Goal: Task Accomplishment & Management: Complete application form

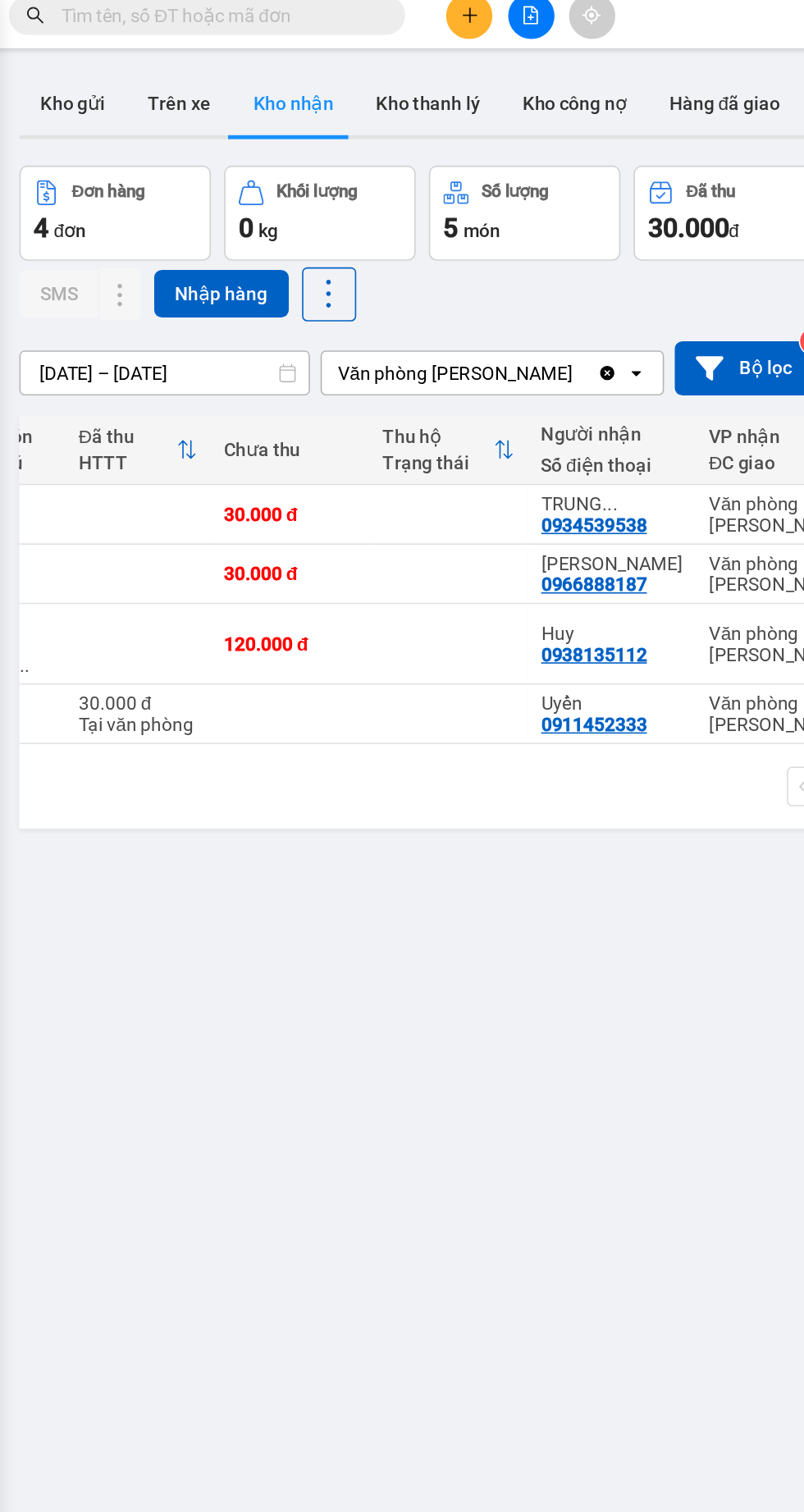
scroll to position [0, 144]
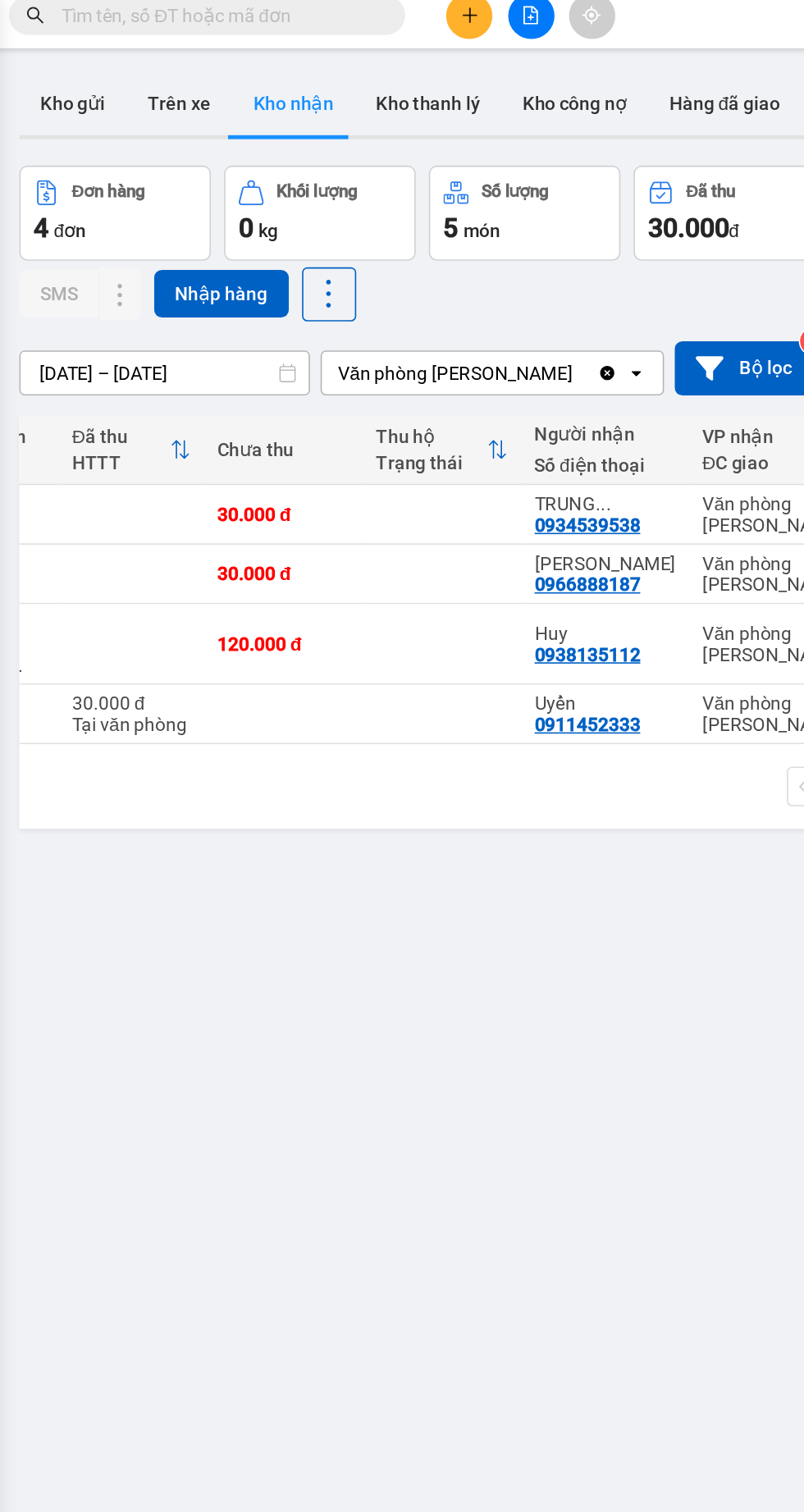
click at [122, 21] on input "text" at bounding box center [187, 21] width 193 height 18
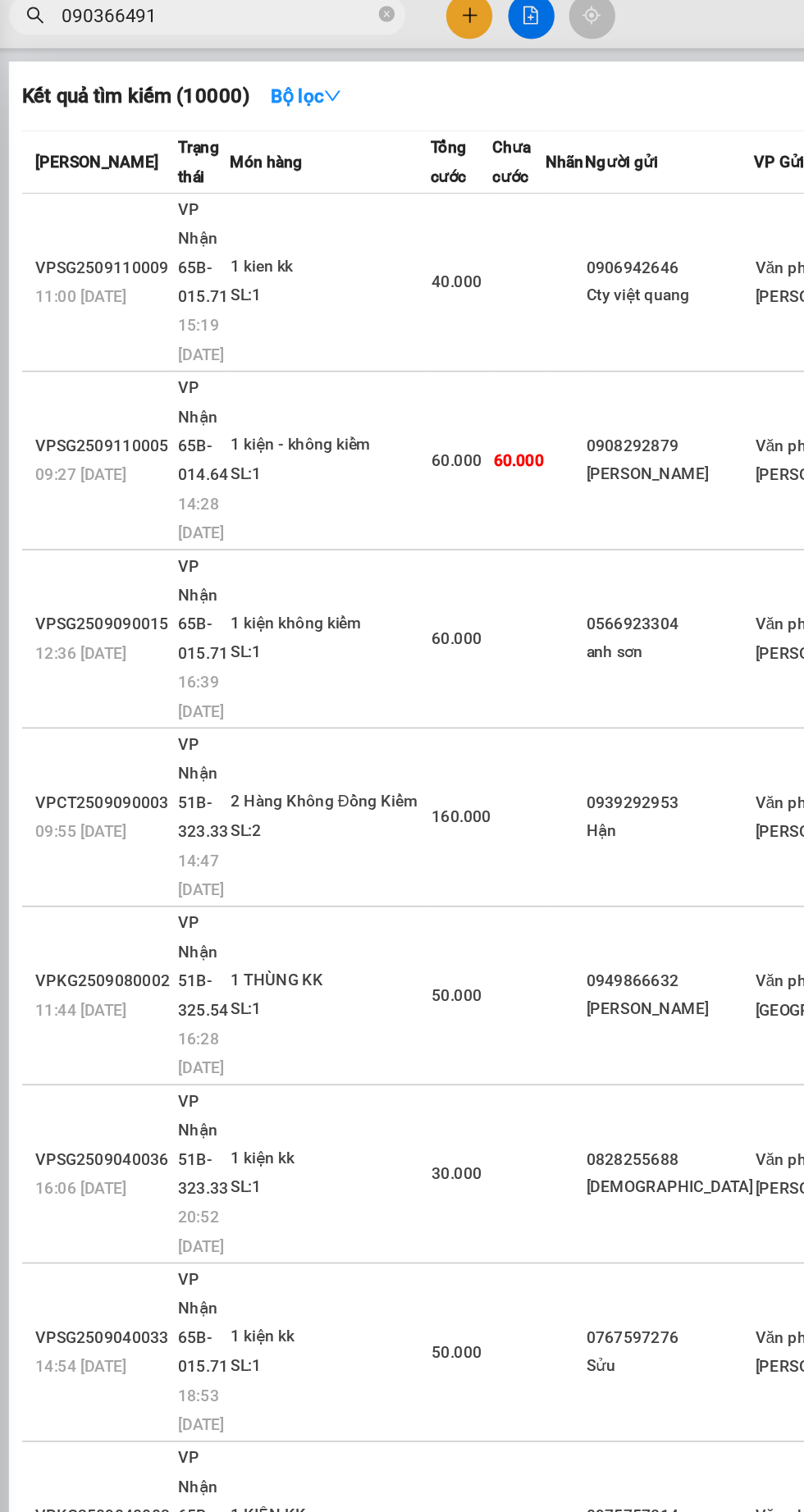
type input "0903664917"
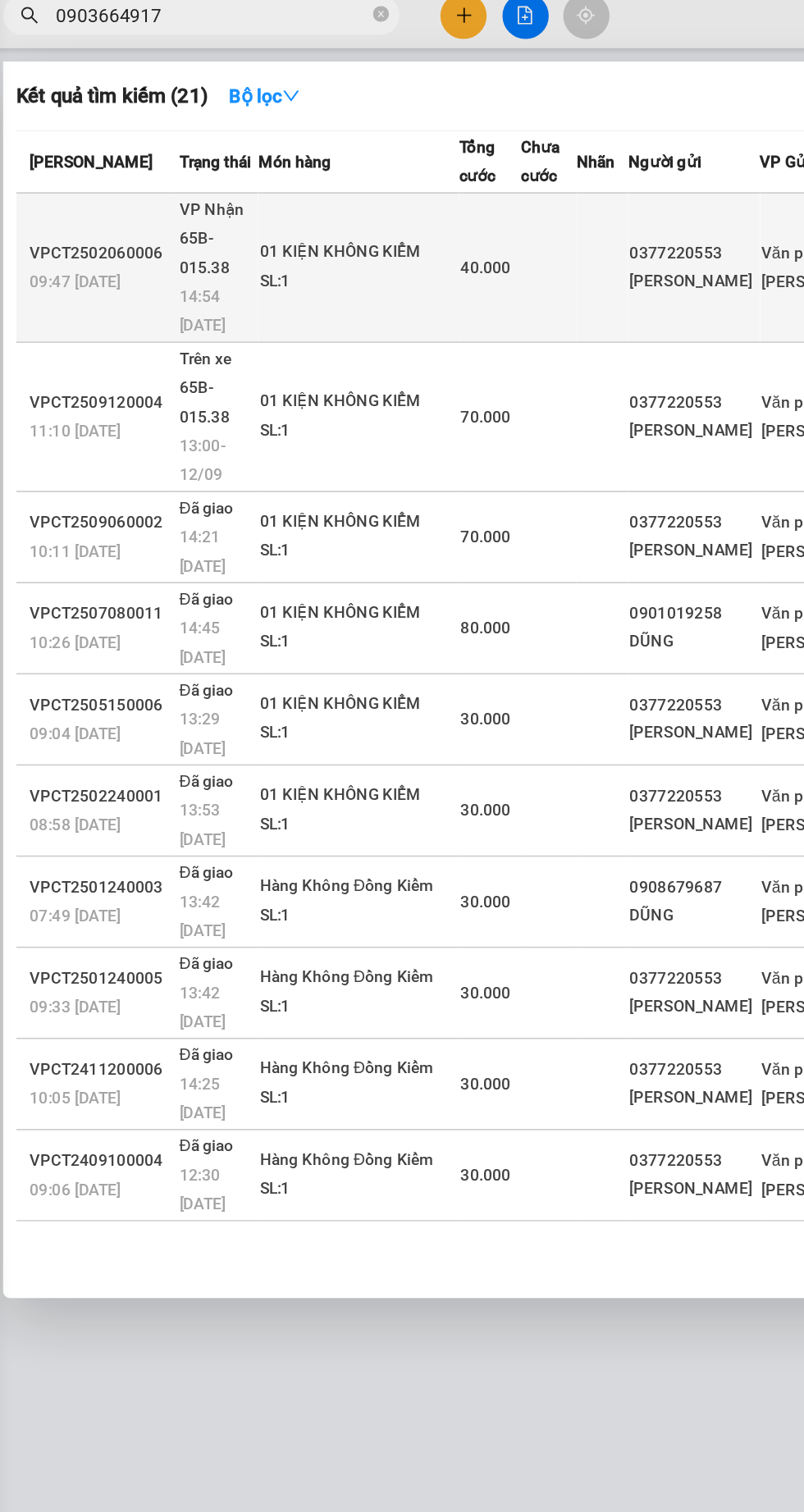
click at [178, 164] on td "VP Nhận 65B-015.38 14:54 [DATE]" at bounding box center [189, 177] width 54 height 93
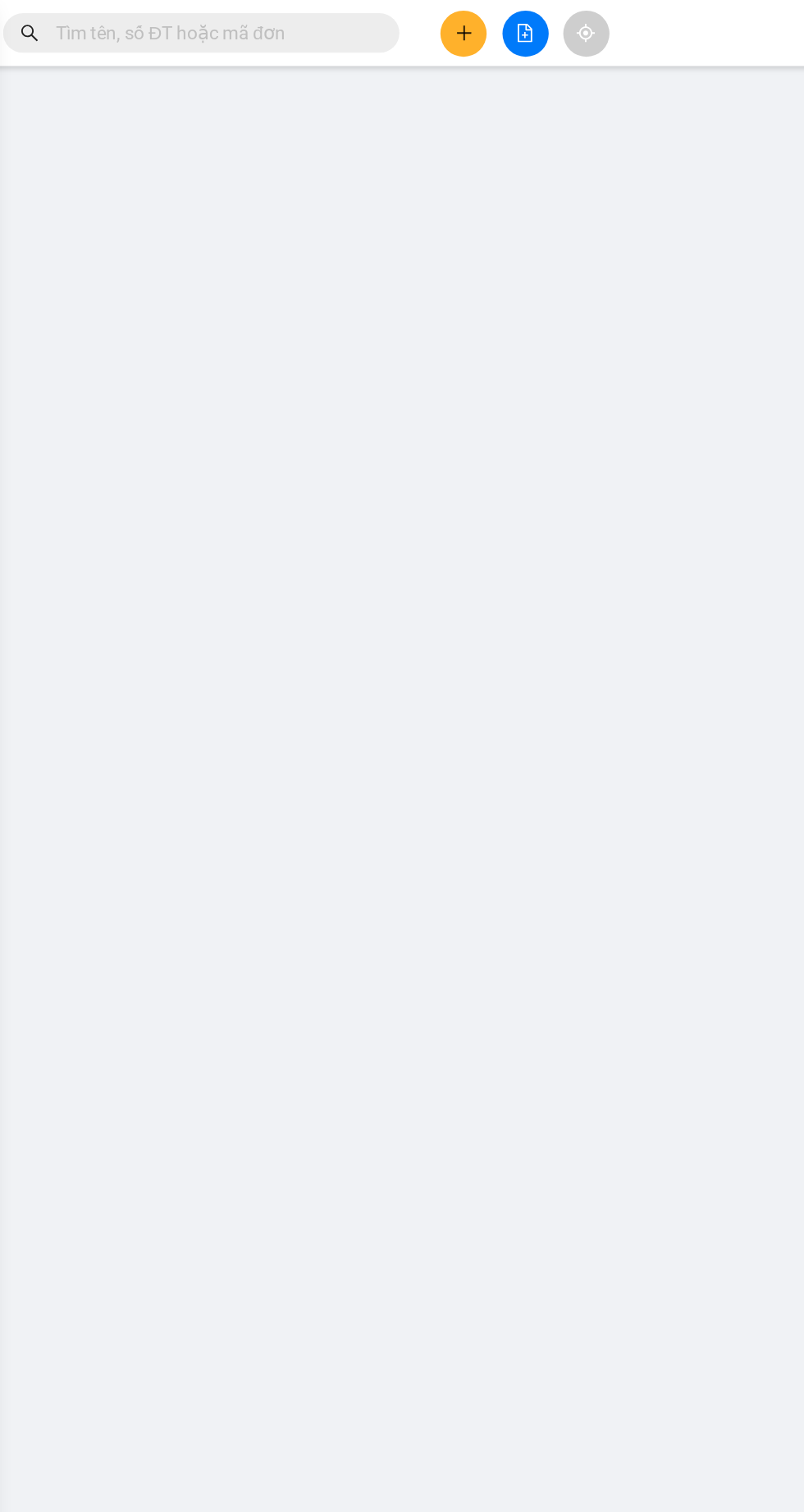
type input "0377220553"
type input "[PERSON_NAME]"
type input "0903664917"
type input "[PERSON_NAME]"
type input "40.000"
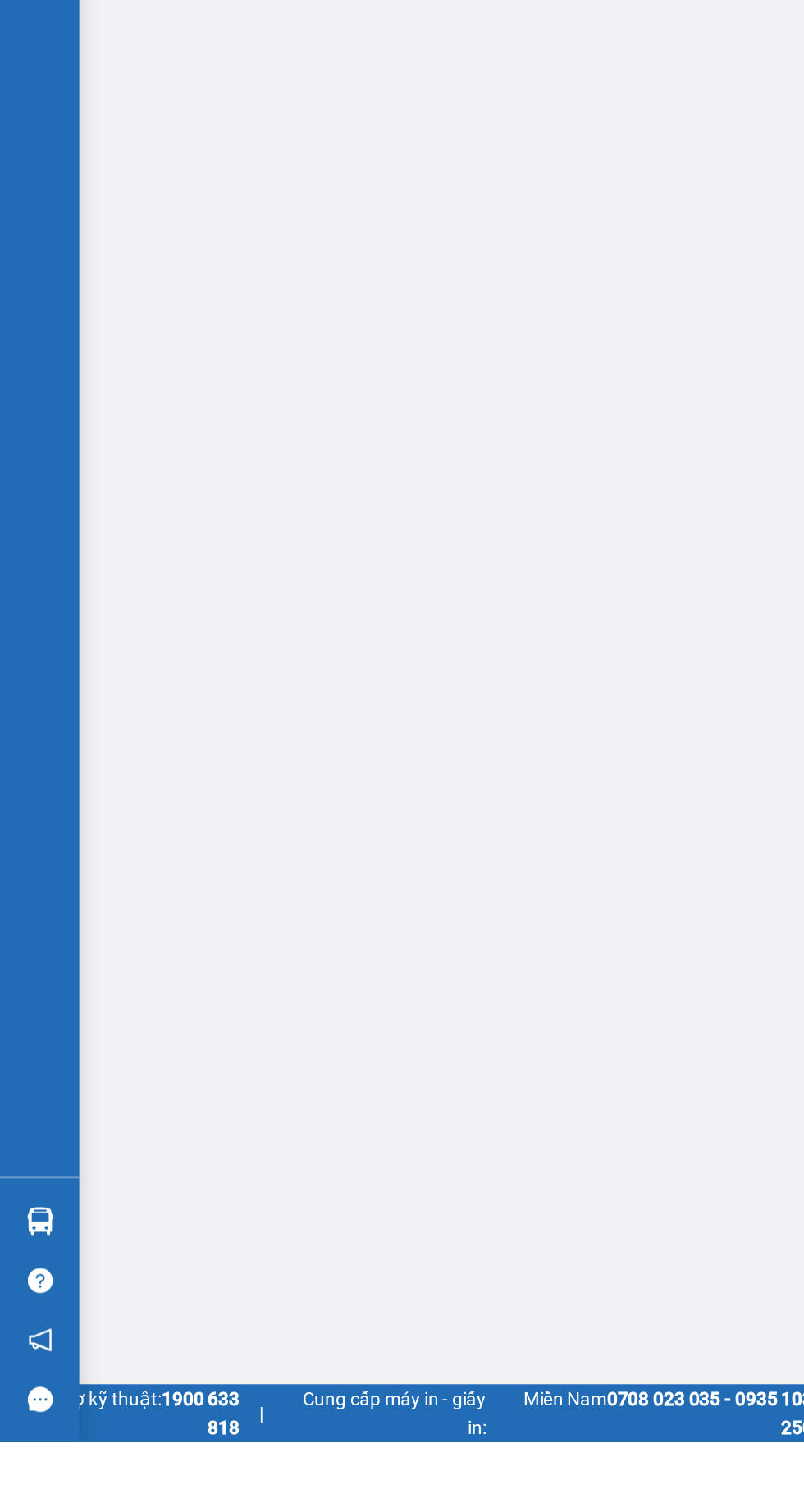
click at [23, 1383] on img at bounding box center [25, 1375] width 18 height 18
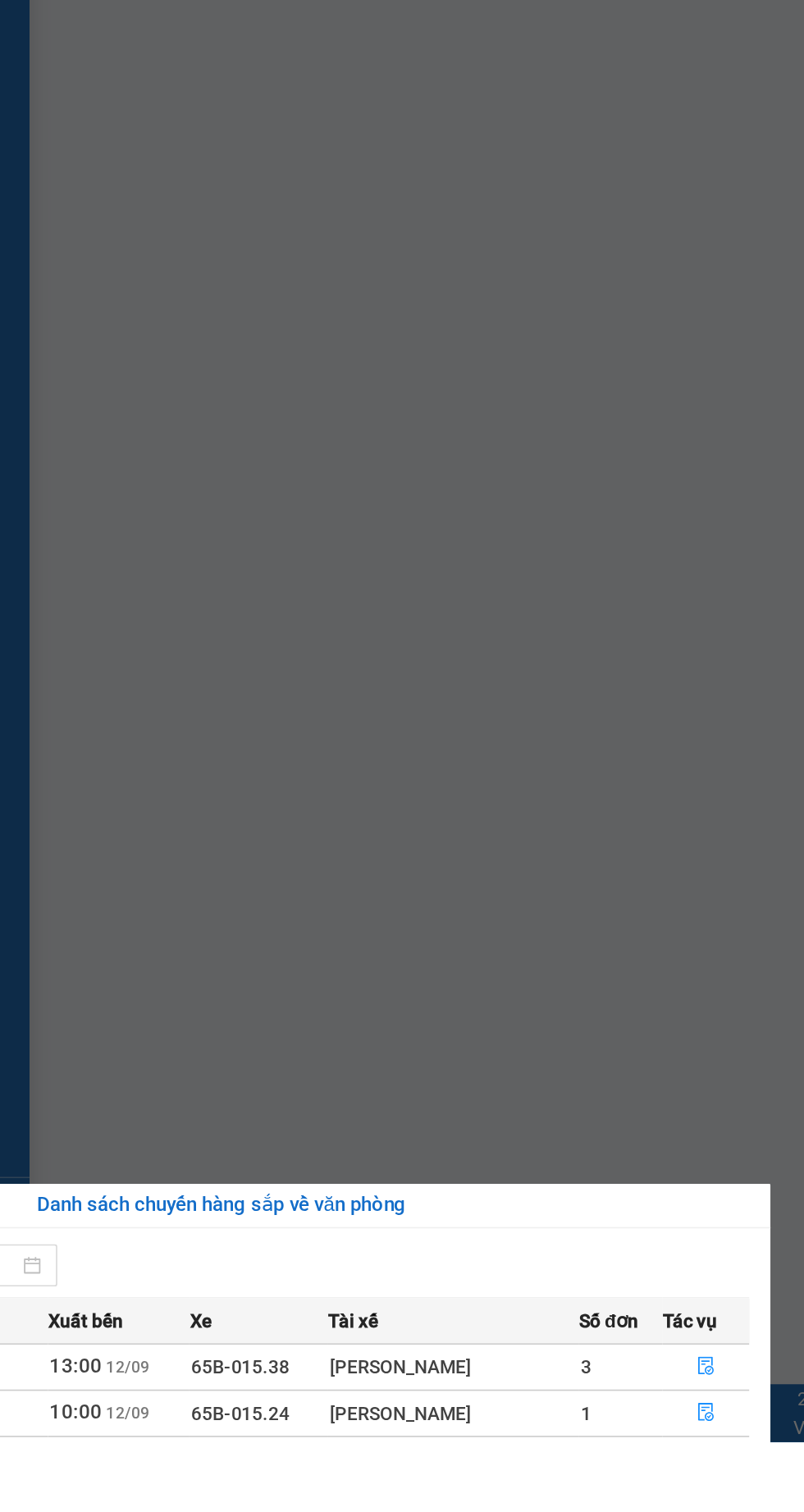
click at [707, 1511] on icon "file-done" at bounding box center [708, 1522] width 12 height 12
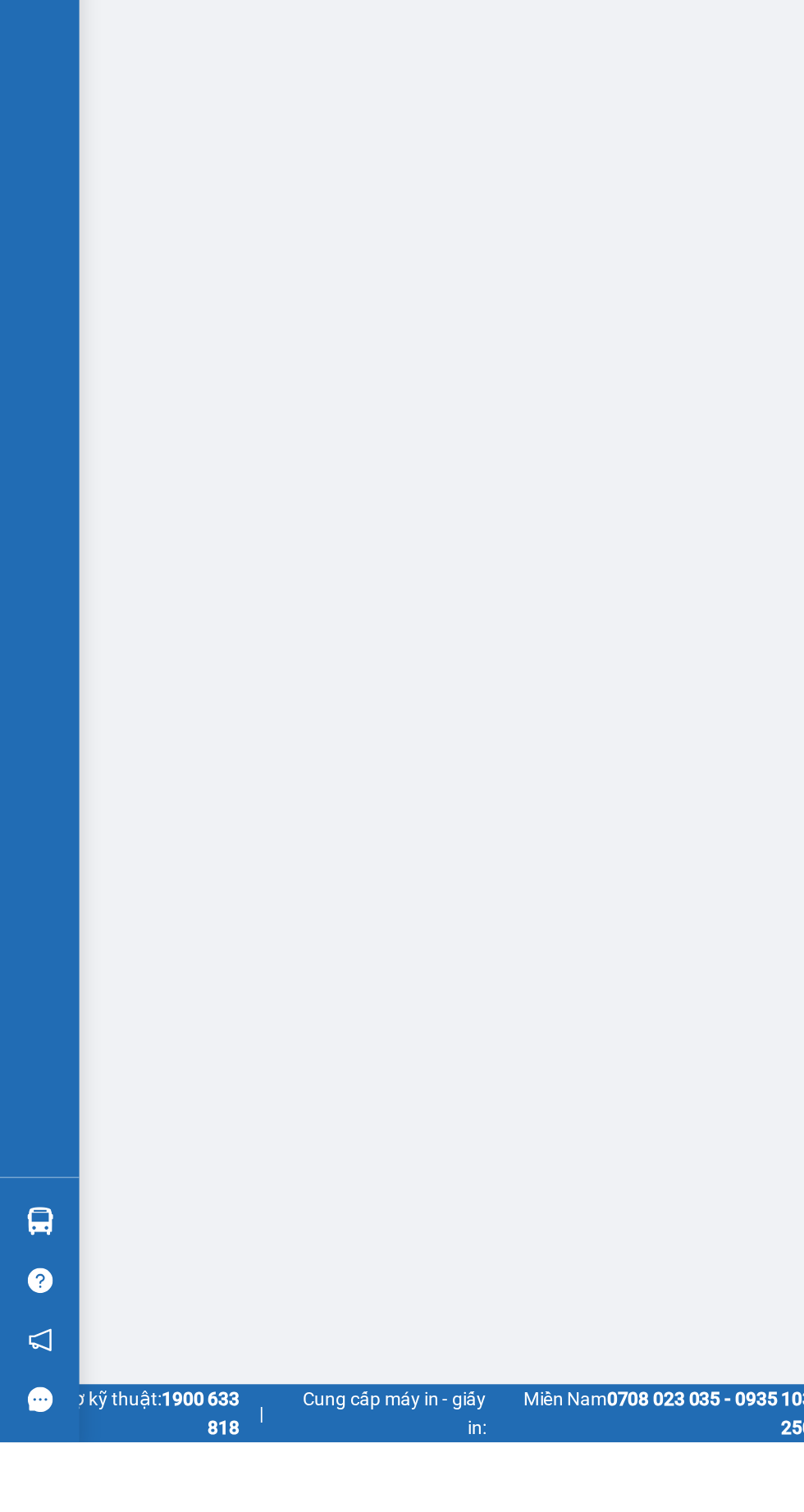
click at [21, 1383] on img at bounding box center [25, 1375] width 18 height 18
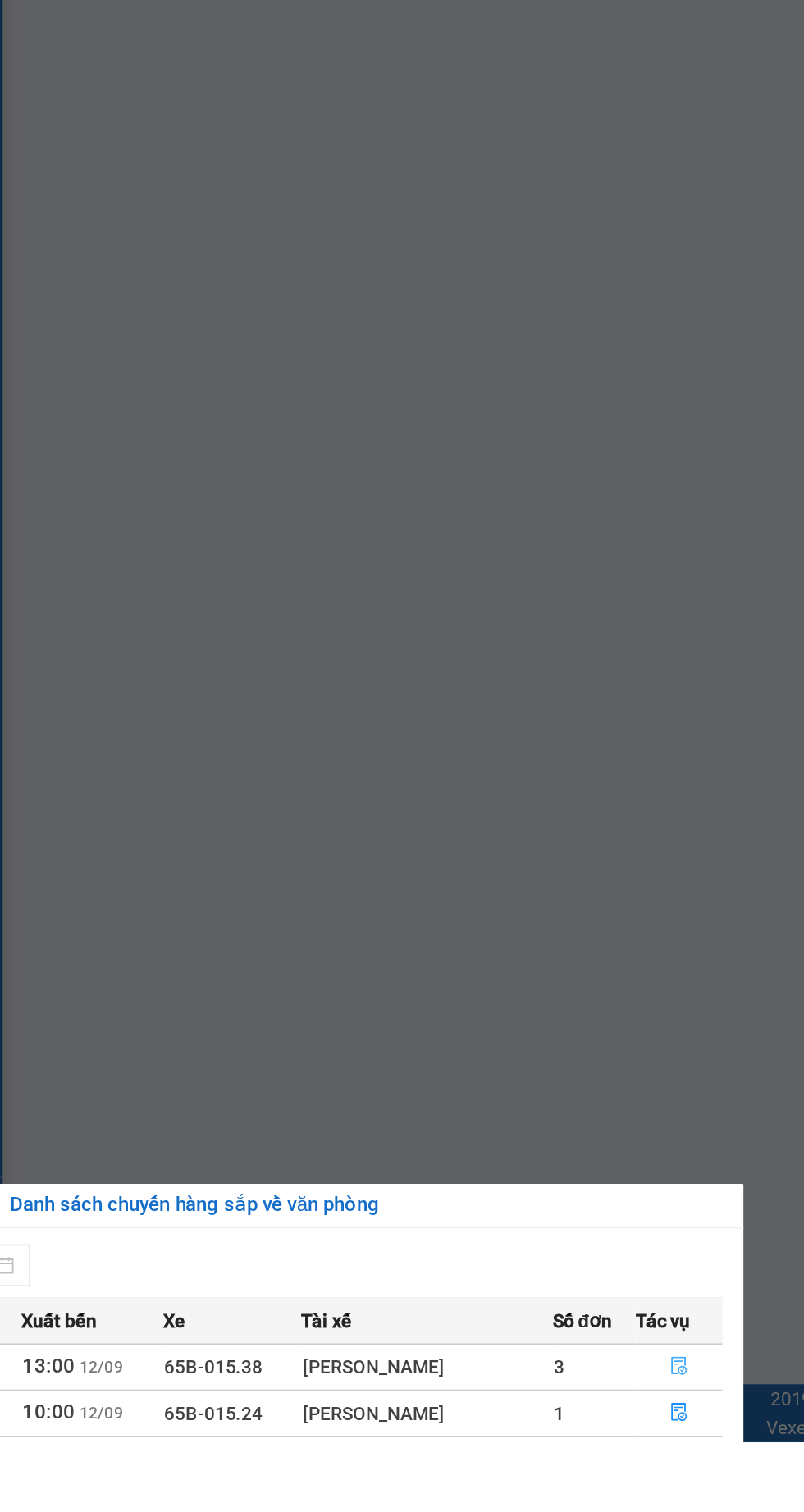
click at [707, 1463] on icon "file-done" at bounding box center [708, 1464] width 12 height 12
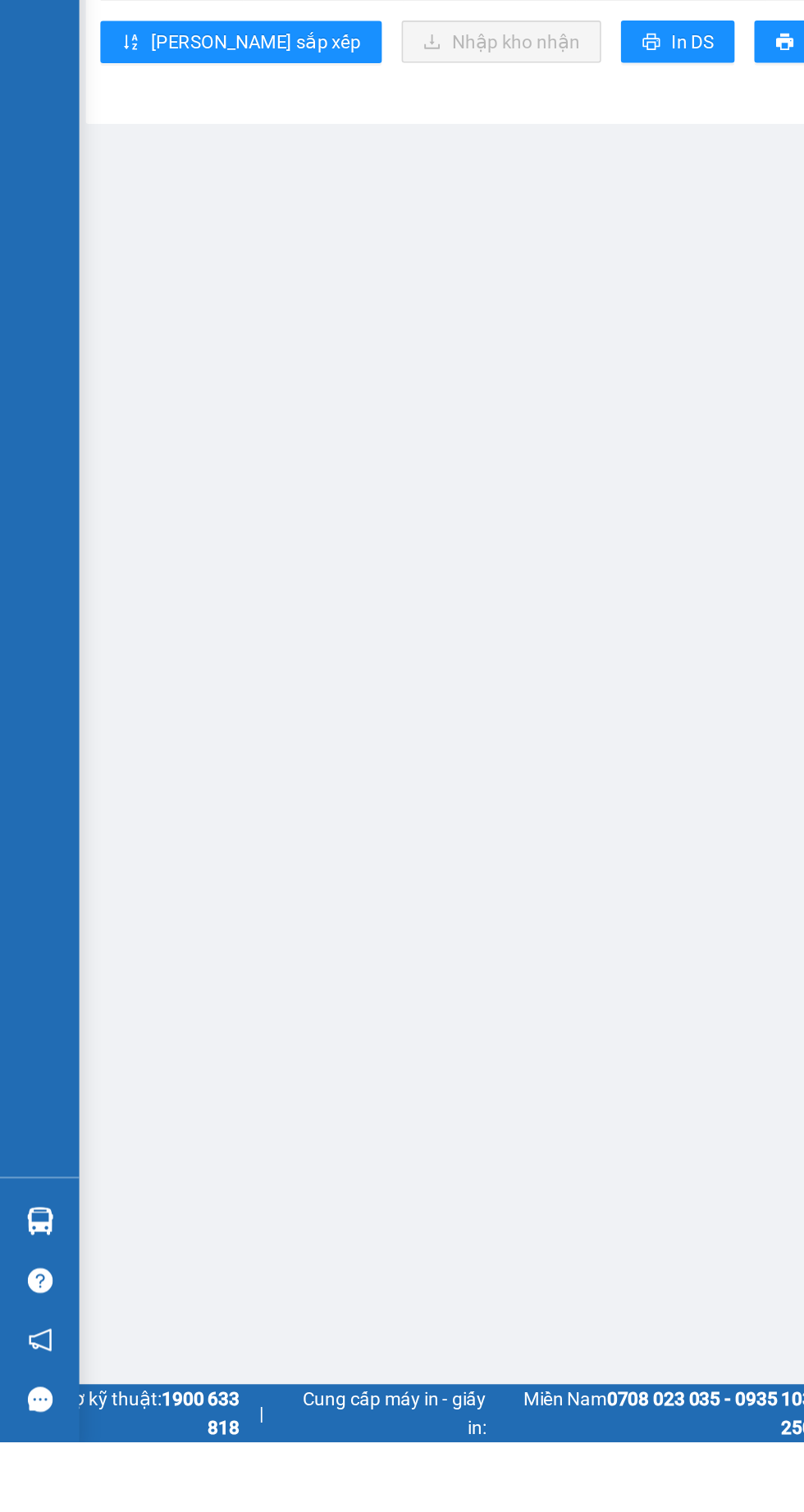
click at [18, 1383] on img at bounding box center [25, 1375] width 18 height 18
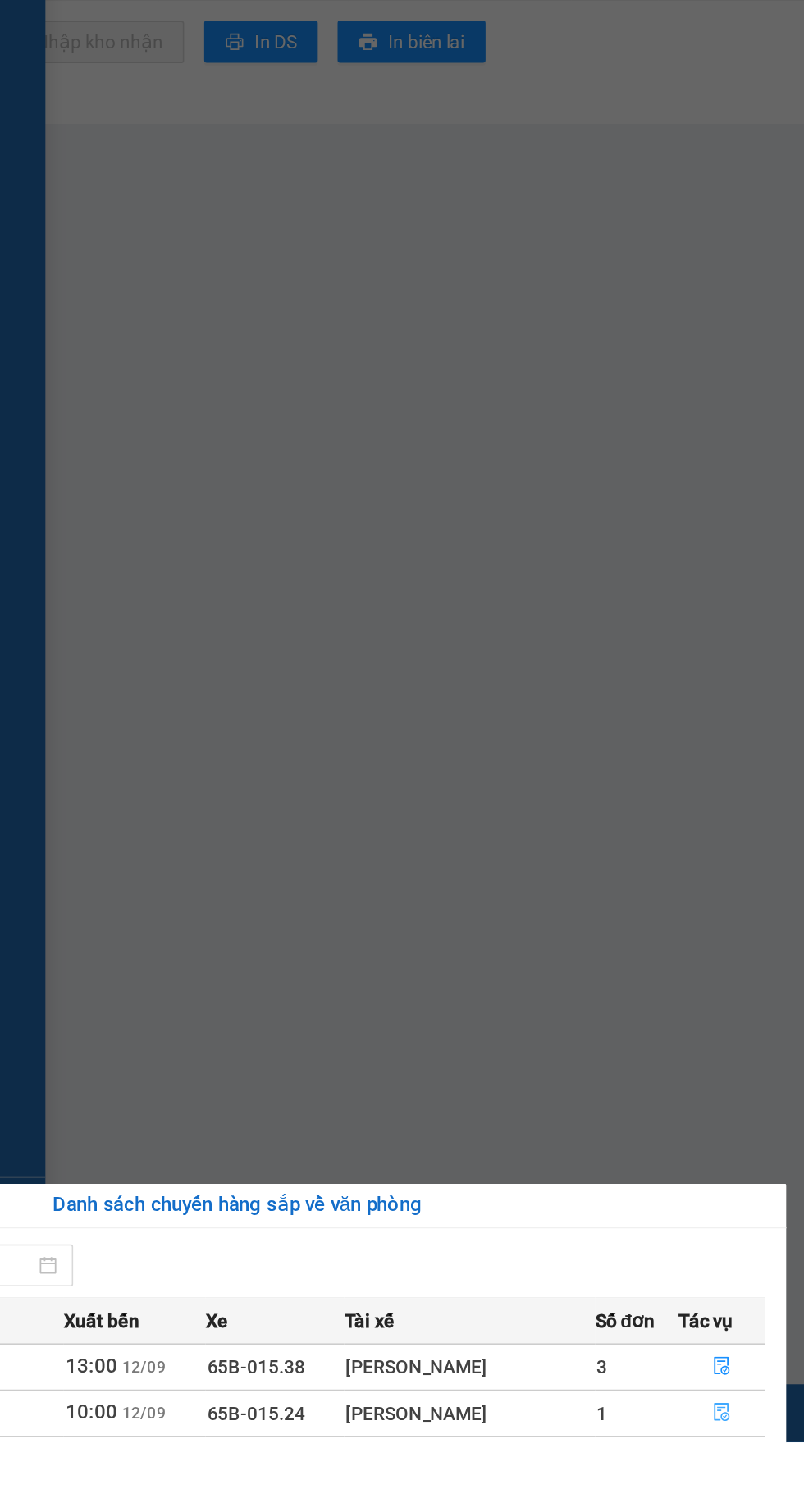
click at [704, 1504] on button "button" at bounding box center [707, 1494] width 53 height 26
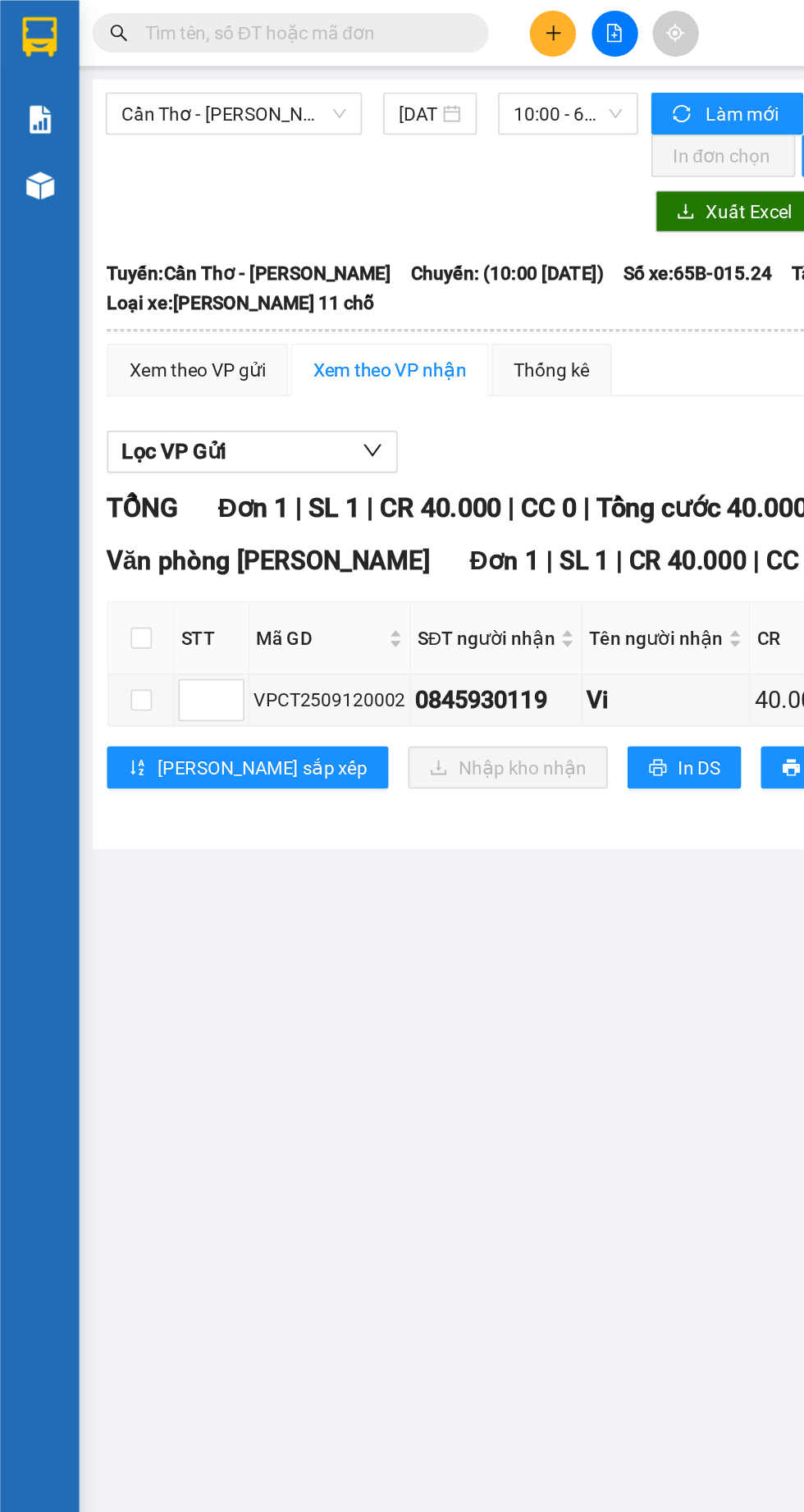
scroll to position [0, 4]
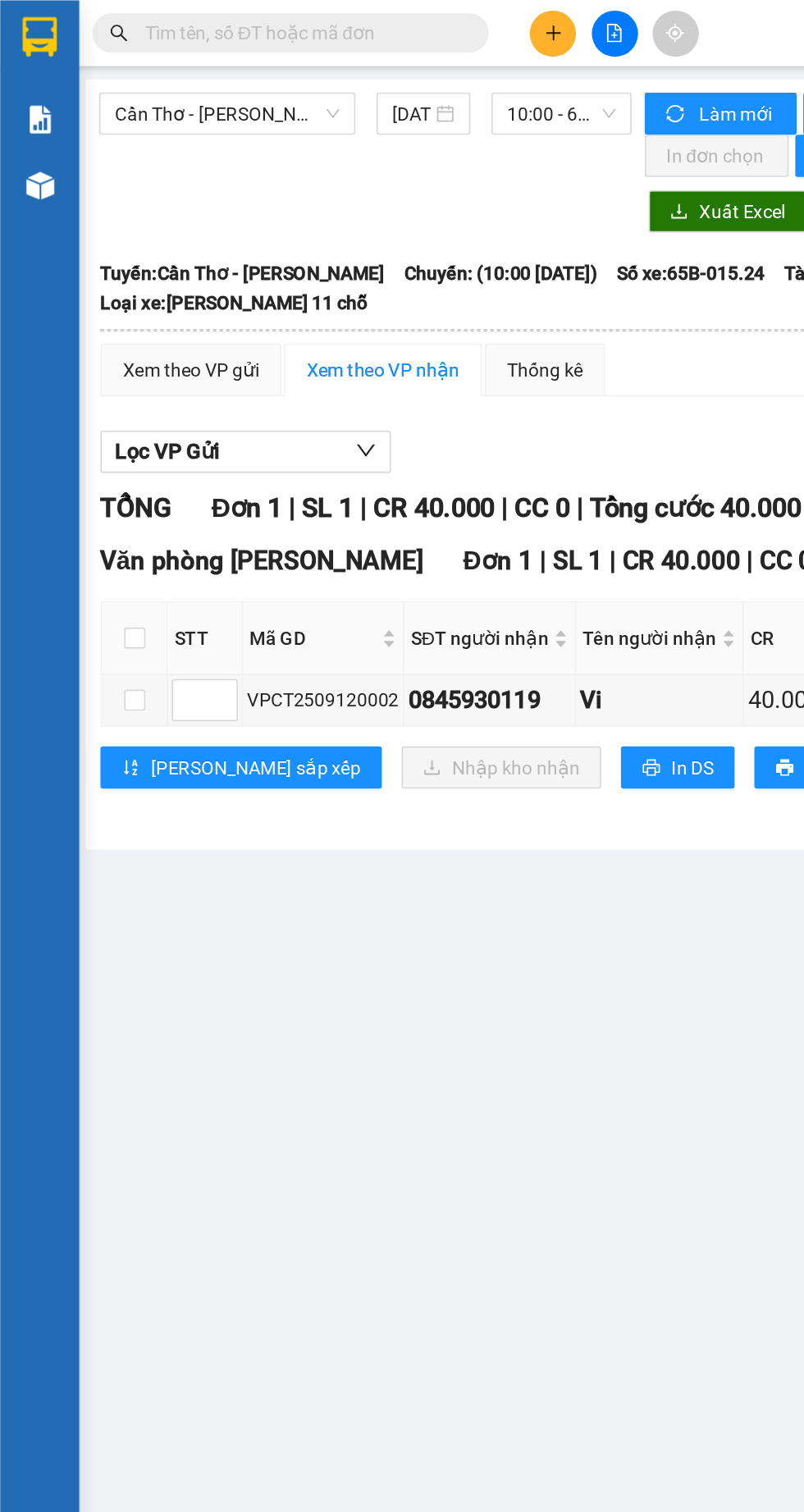
click at [243, 13] on input "text" at bounding box center [187, 21] width 193 height 18
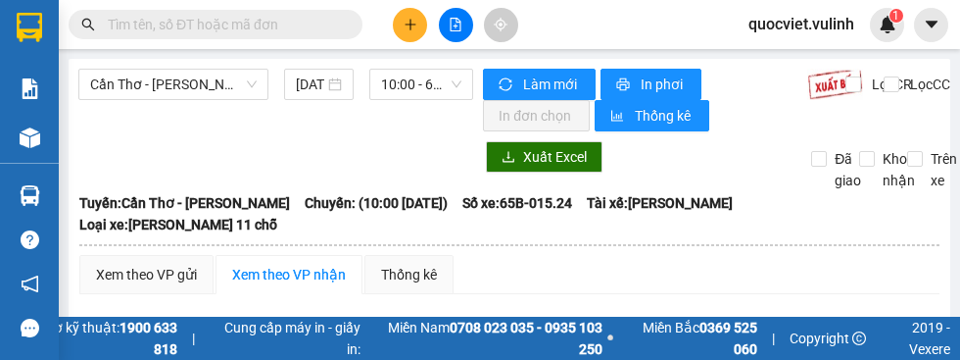
click at [23, 146] on img at bounding box center [30, 137] width 21 height 21
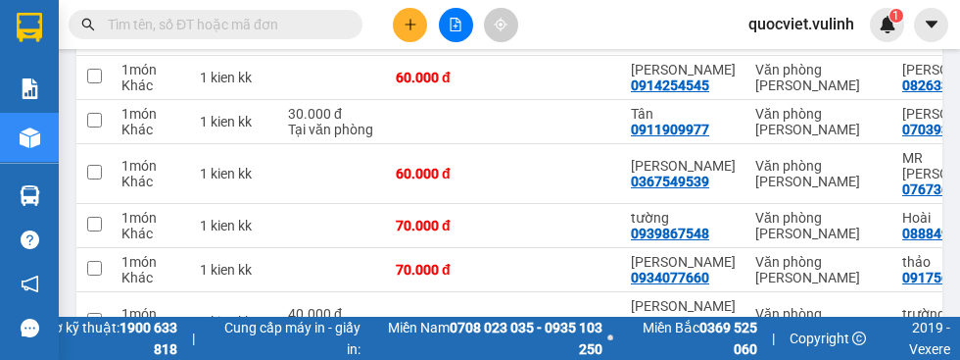
scroll to position [568, 0]
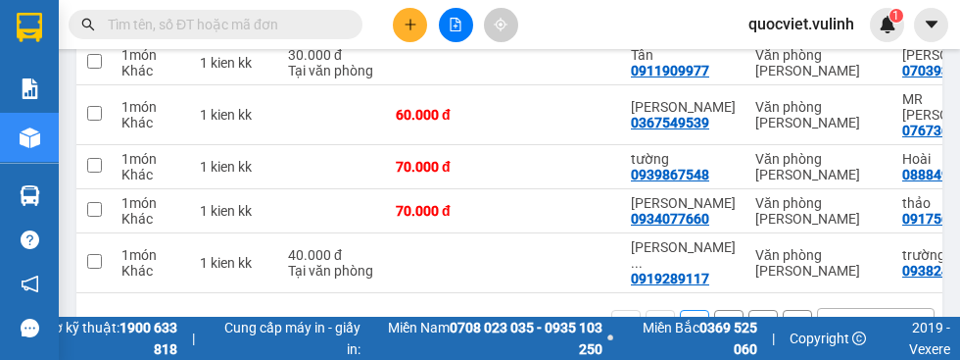
click at [797, 329] on icon at bounding box center [797, 323] width 11 height 11
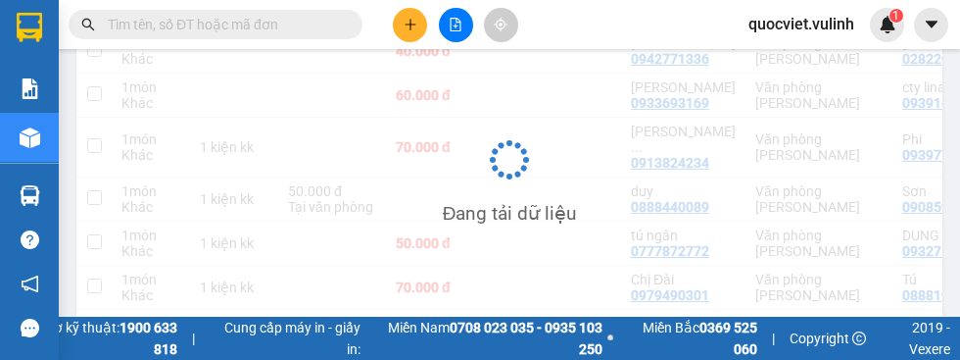
scroll to position [343, 0]
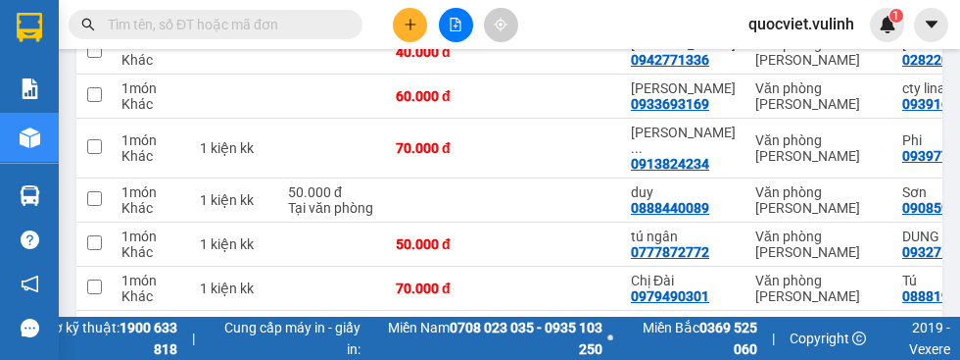
click at [892, 338] on div "10 / trang" at bounding box center [862, 341] width 88 height 31
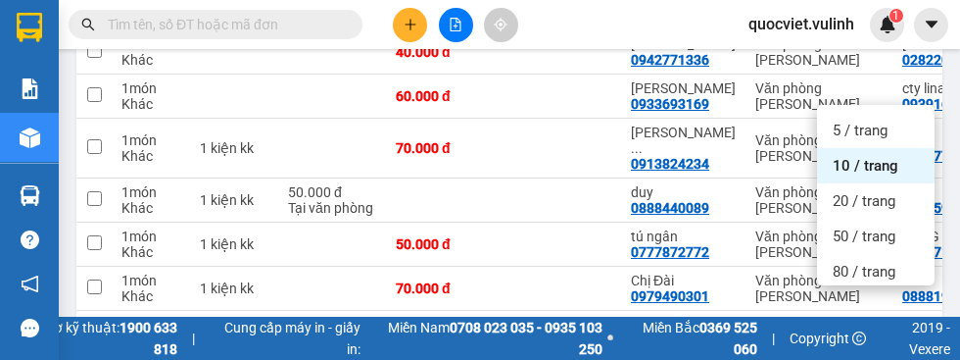
click at [110, 28] on input "text" at bounding box center [223, 25] width 231 height 22
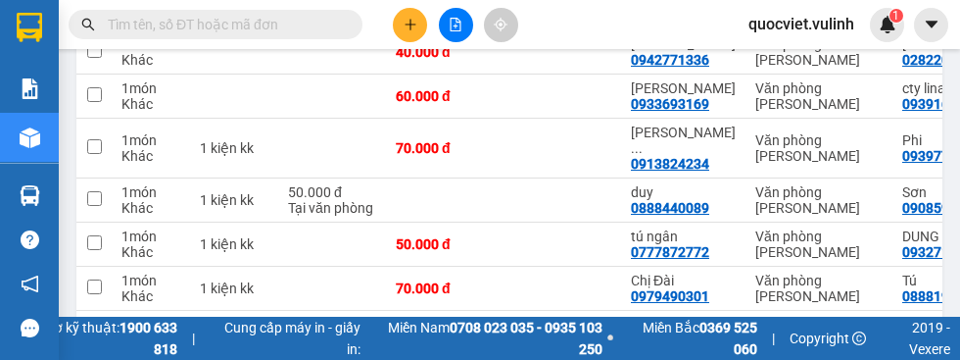
scroll to position [67, 0]
click at [879, 332] on div "10 / trang" at bounding box center [860, 342] width 61 height 20
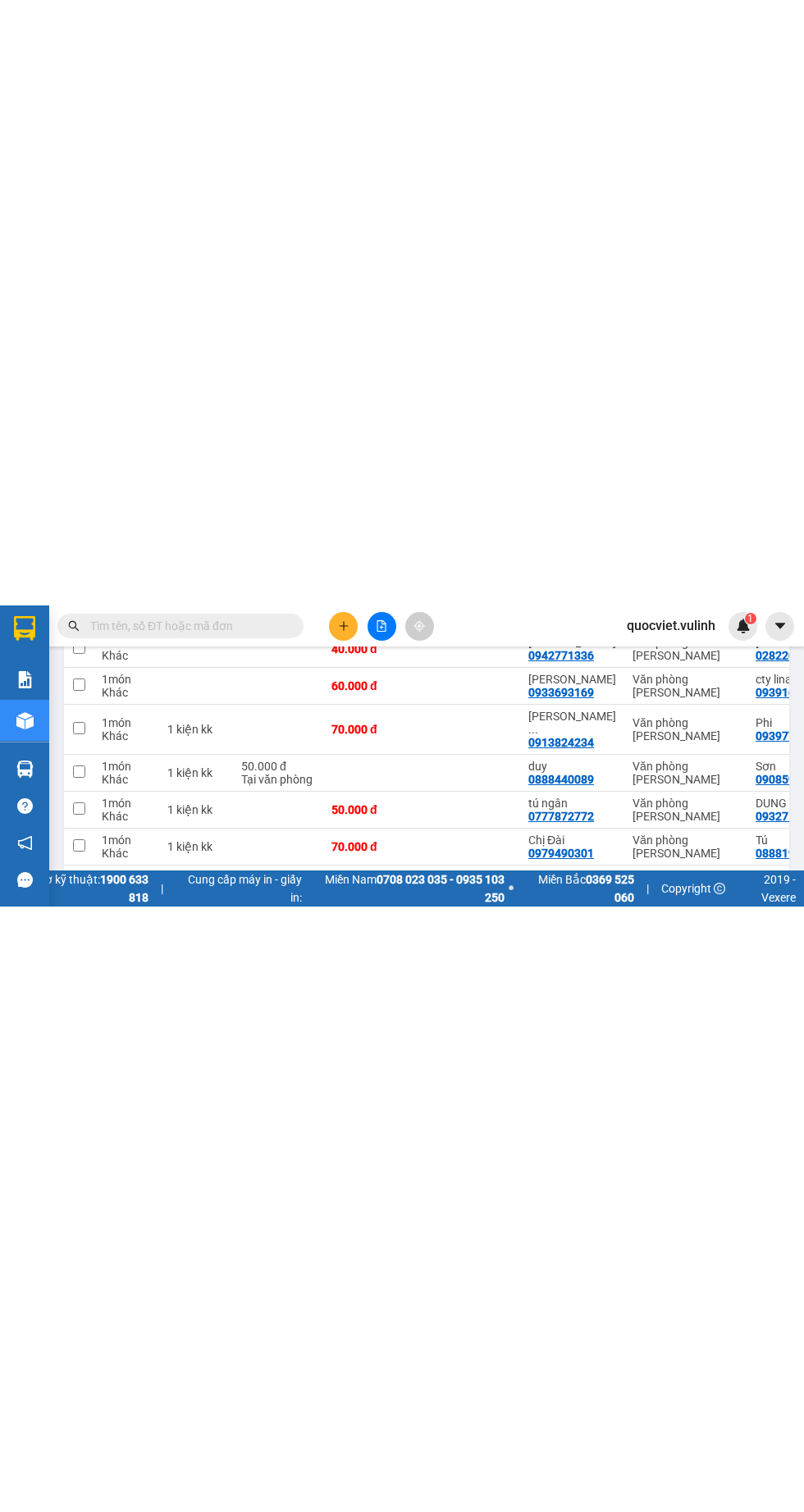
scroll to position [94, 0]
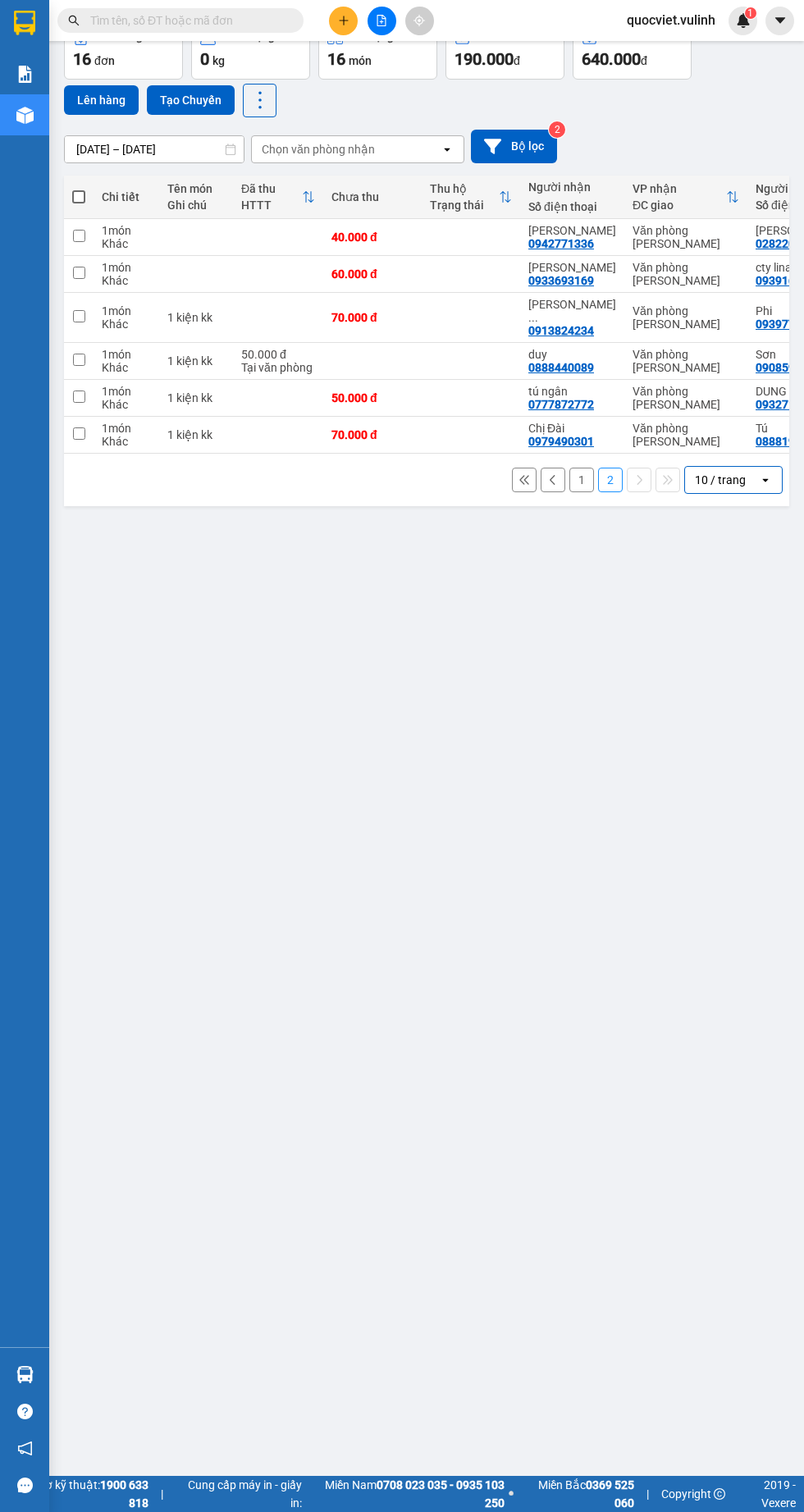
click at [701, 467] on div "10 / trang" at bounding box center [722, 480] width 74 height 26
click at [702, 649] on span "100 / trang" at bounding box center [727, 657] width 59 height 17
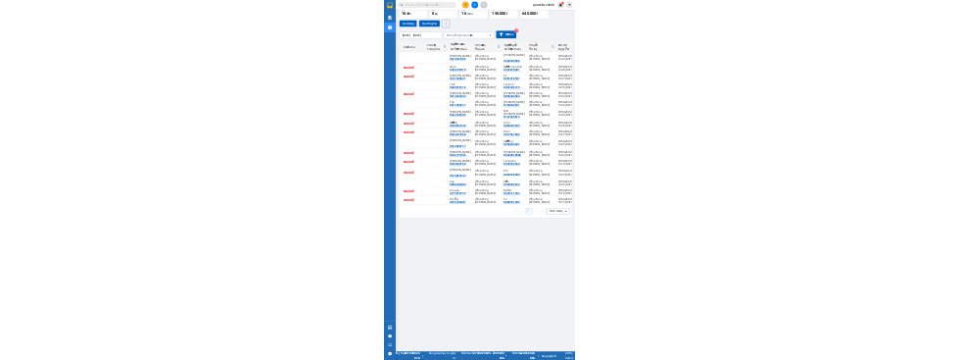
scroll to position [0, 0]
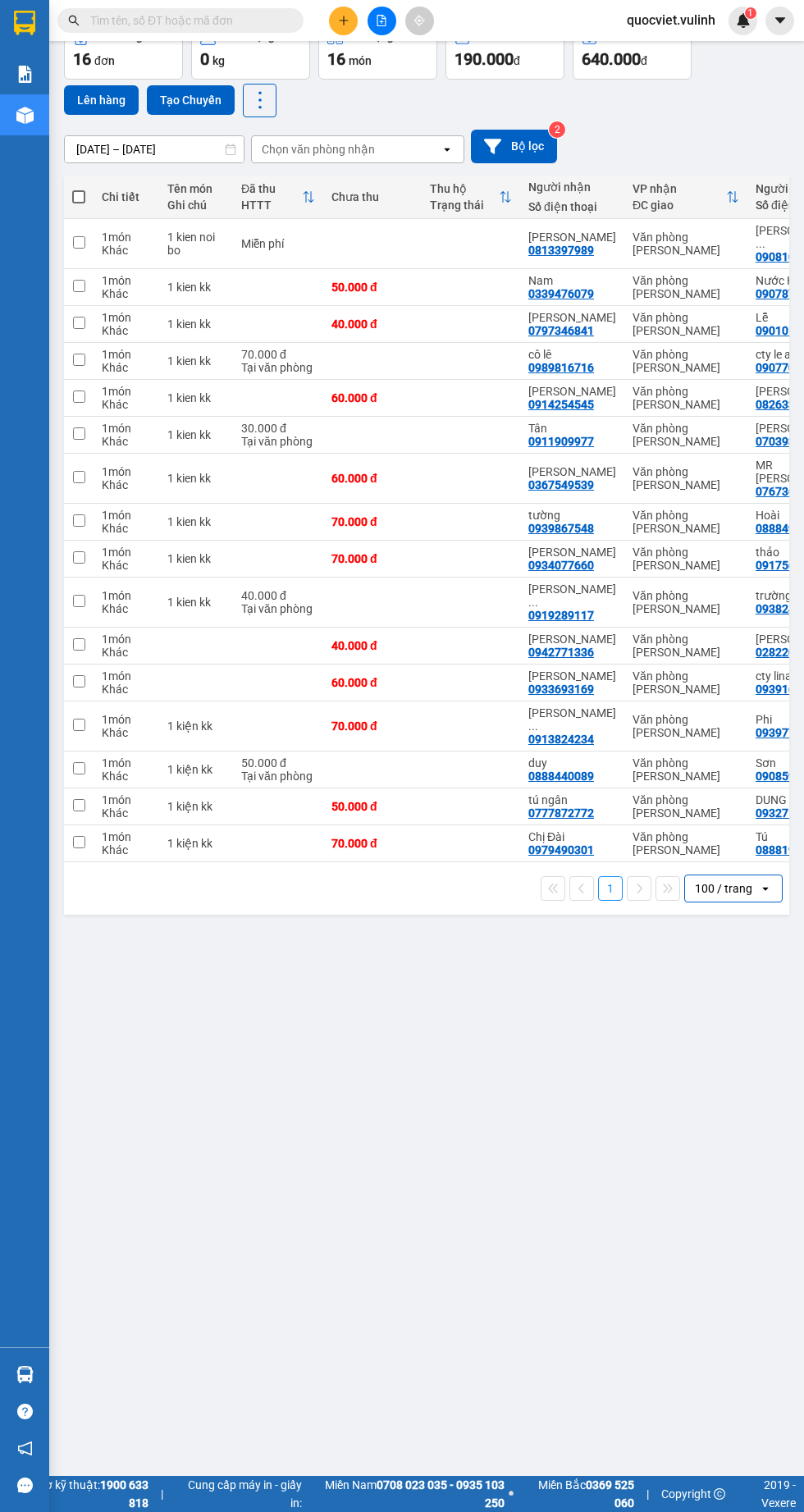
click at [335, 3] on div "Kết quả tìm kiếm ( 0 ) Bộ lọc No Data quocviet.vulinh 1" at bounding box center [402, 20] width 804 height 41
click at [337, 2] on div "Kết quả tìm kiếm ( 0 ) Bộ lọc No Data quocviet.vulinh 1" at bounding box center [402, 20] width 804 height 41
click at [329, 7] on div at bounding box center [381, 21] width 123 height 28
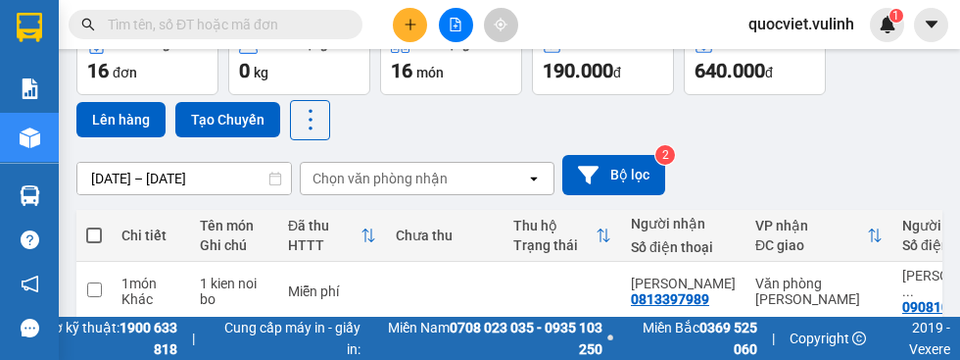
click at [397, 18] on button at bounding box center [410, 25] width 34 height 34
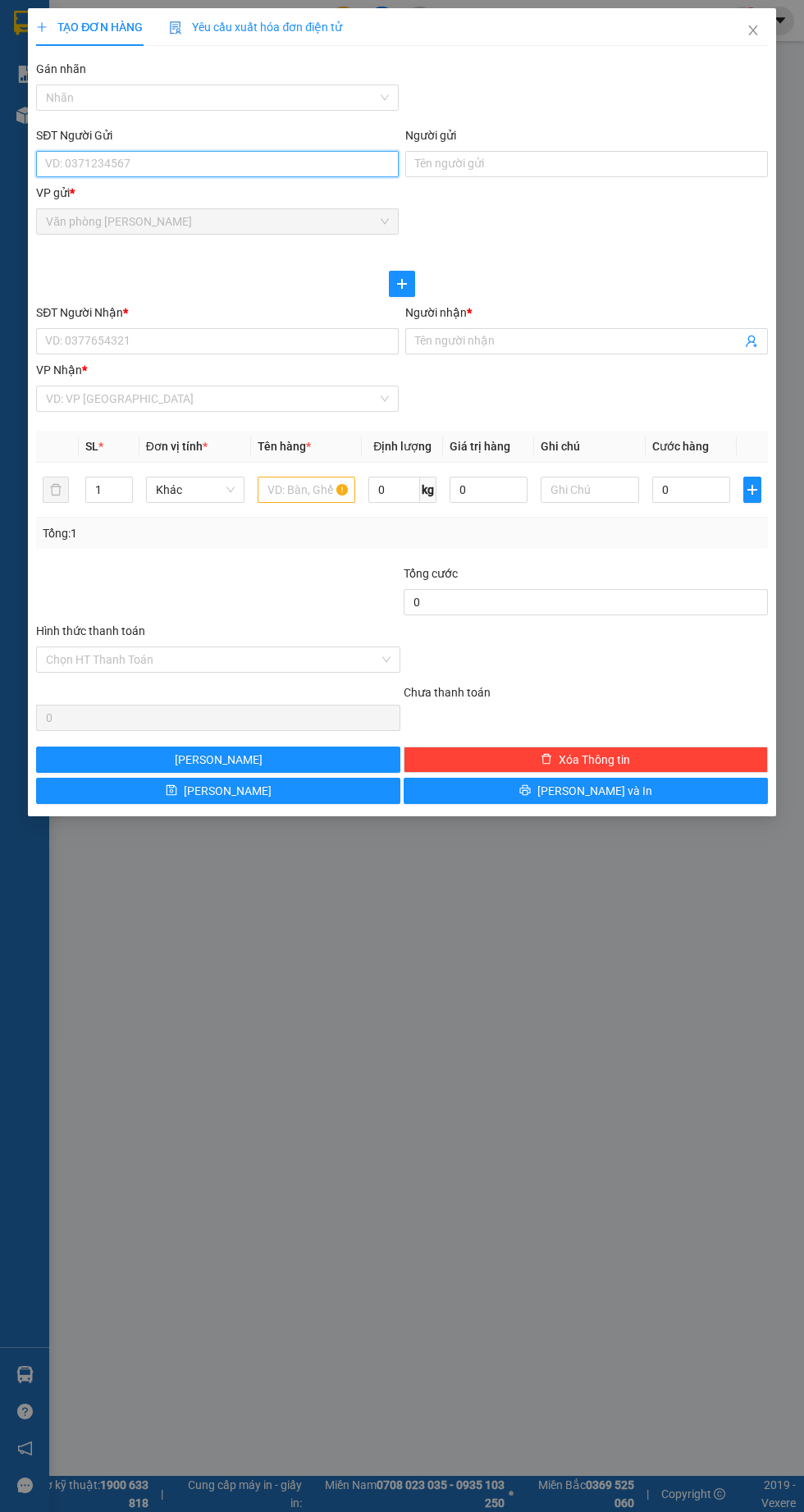
click at [72, 162] on input "SĐT Người Gửi" at bounding box center [217, 163] width 363 height 26
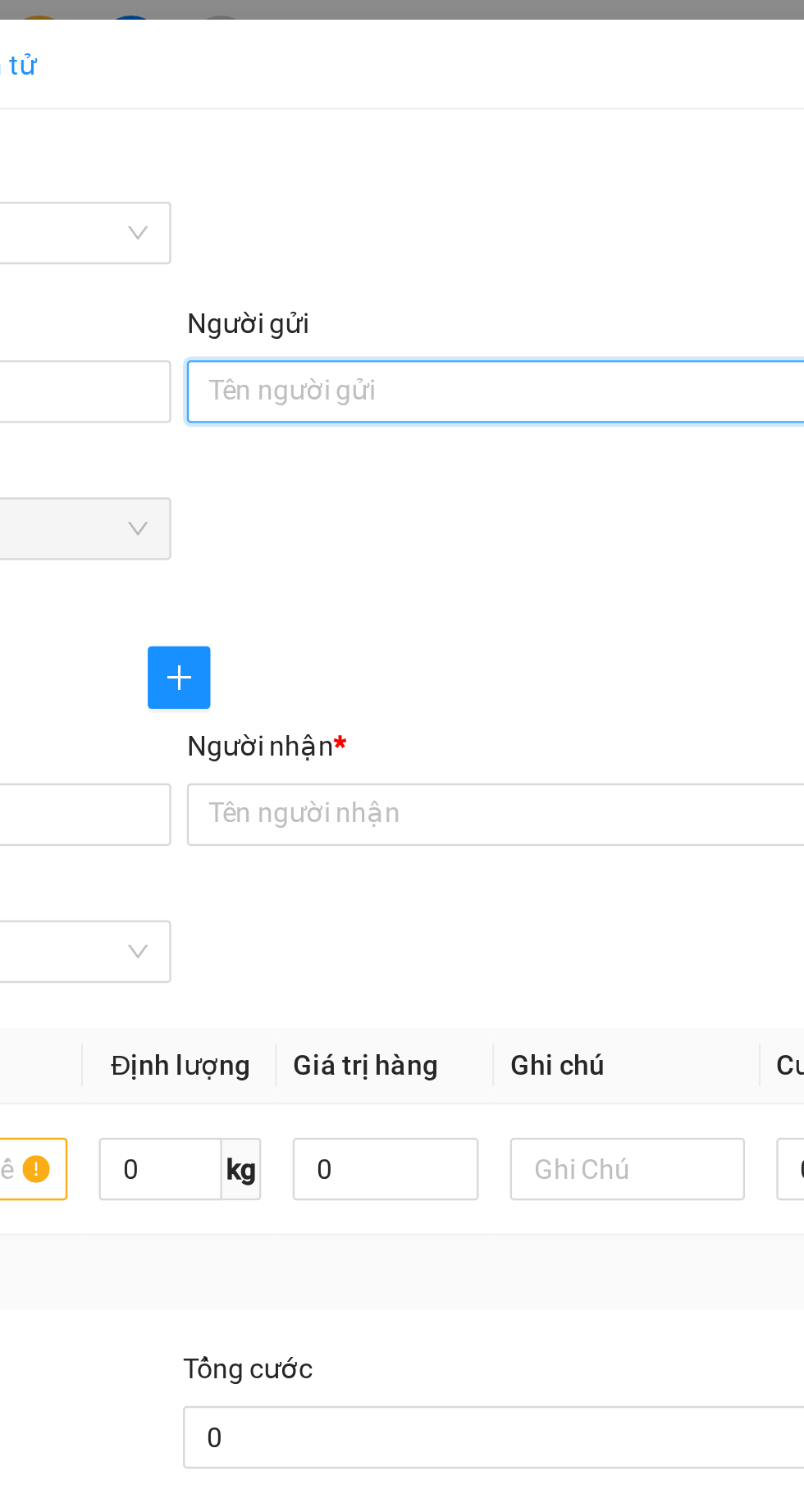
click at [433, 169] on input "Người gửi" at bounding box center [586, 163] width 363 height 26
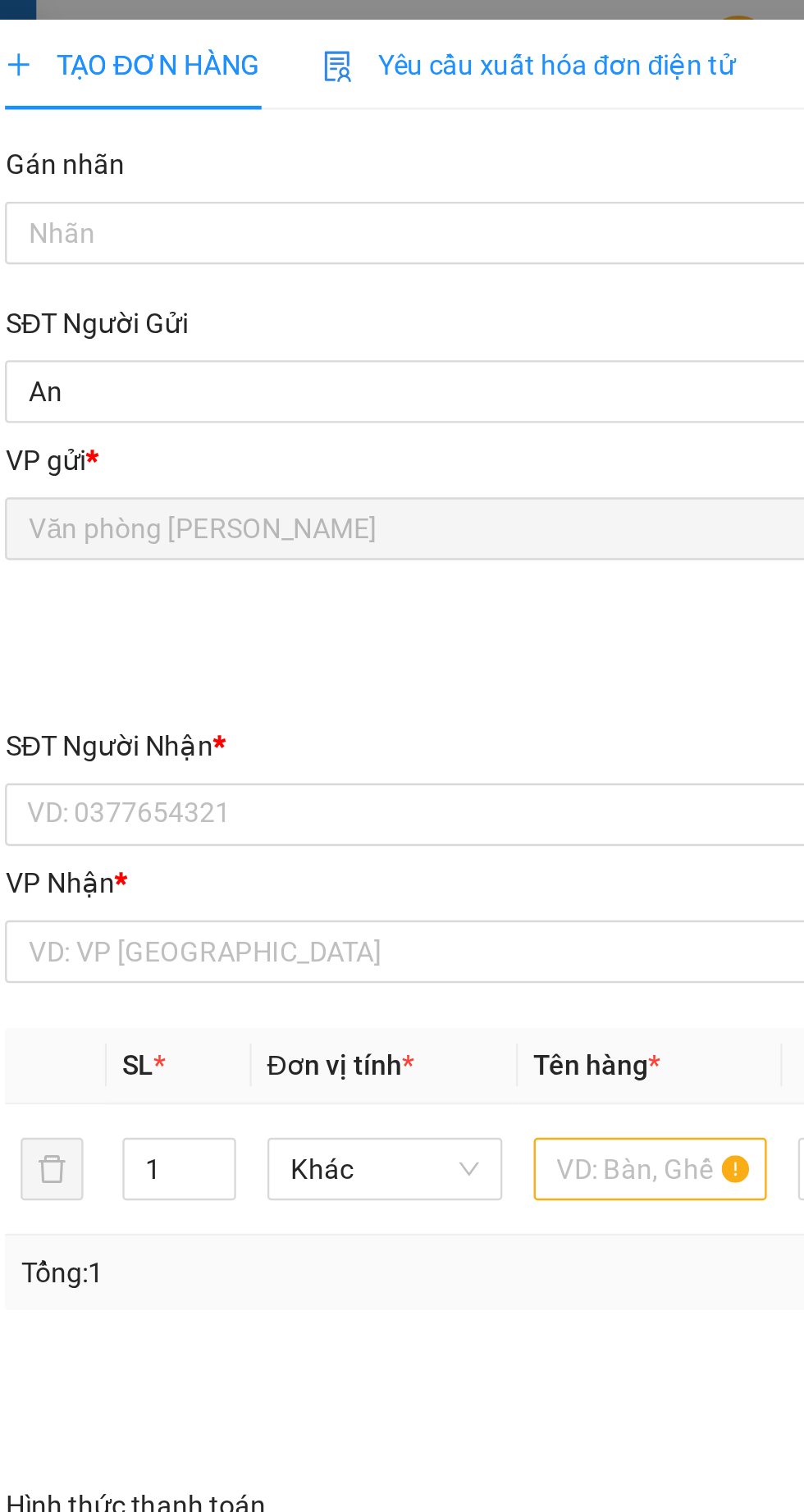
click at [68, 140] on div "SĐT Người Gửi" at bounding box center [217, 136] width 363 height 18
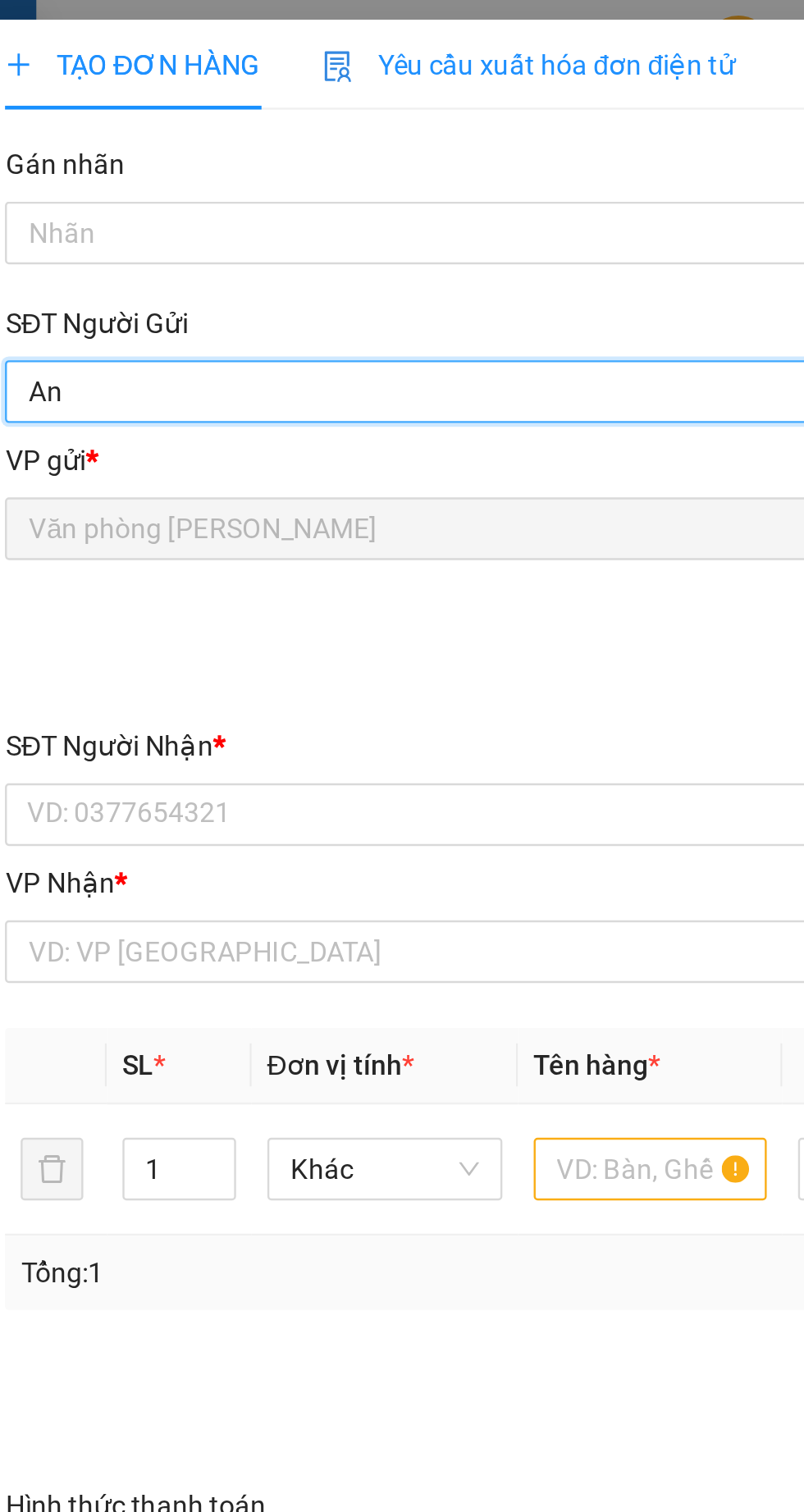
click at [68, 151] on input "An" at bounding box center [217, 163] width 363 height 26
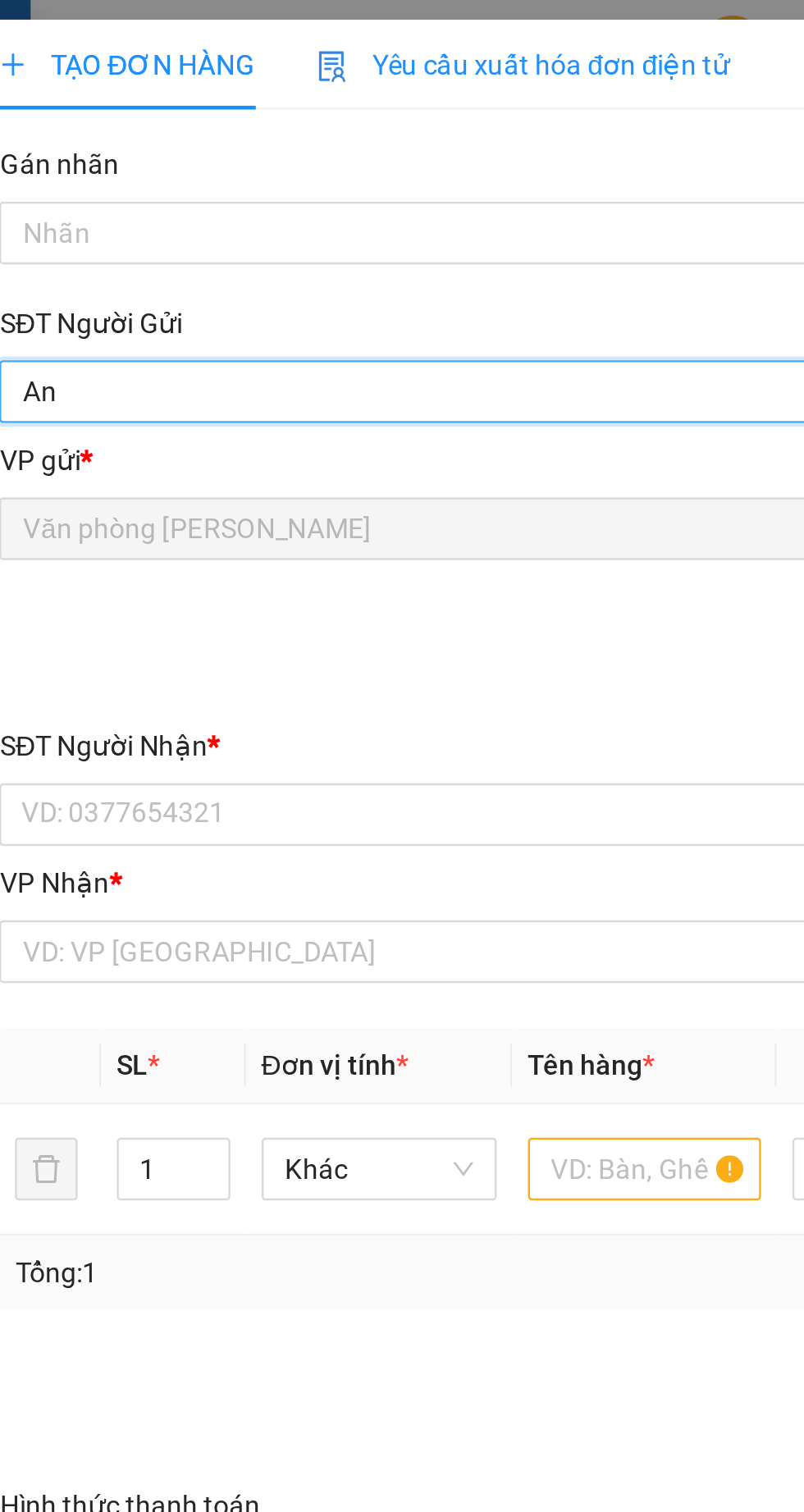
click at [76, 157] on input "An" at bounding box center [217, 163] width 363 height 26
type input "A"
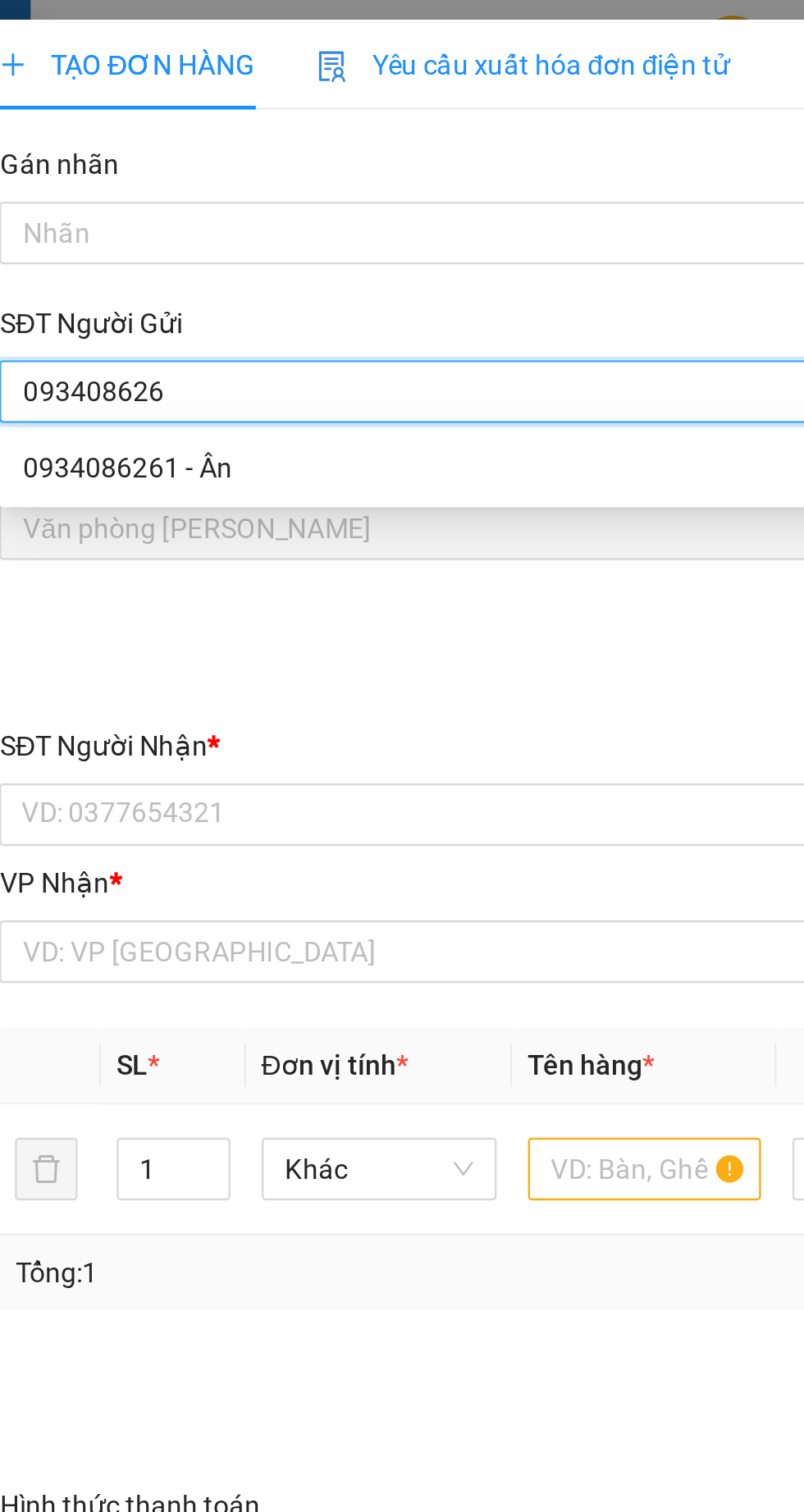
type input "0934086261"
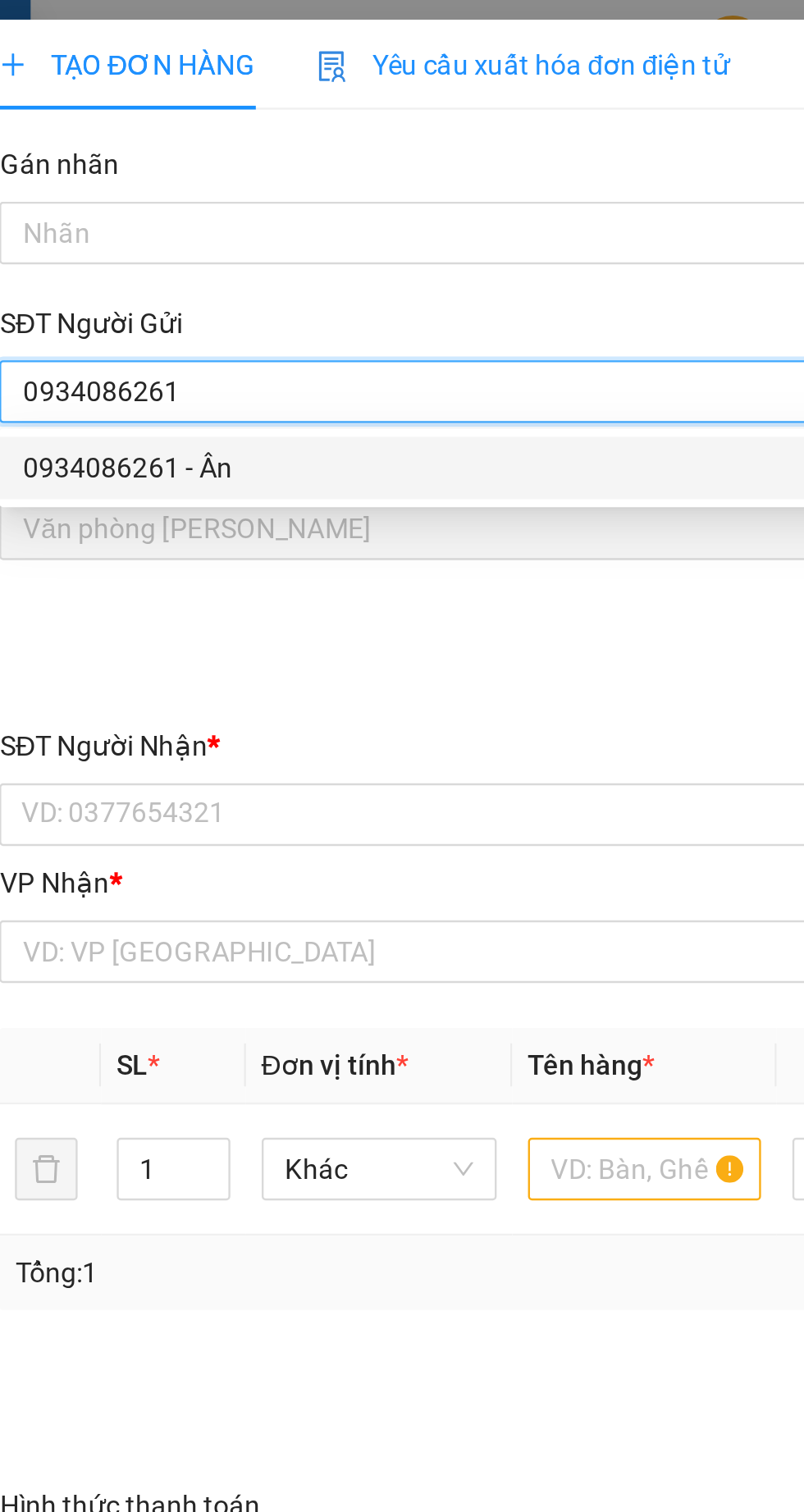
click at [81, 192] on div "0934086261 - Ân" at bounding box center [218, 196] width 343 height 18
type input "Ân"
type input "0912446646"
type input "Cường"
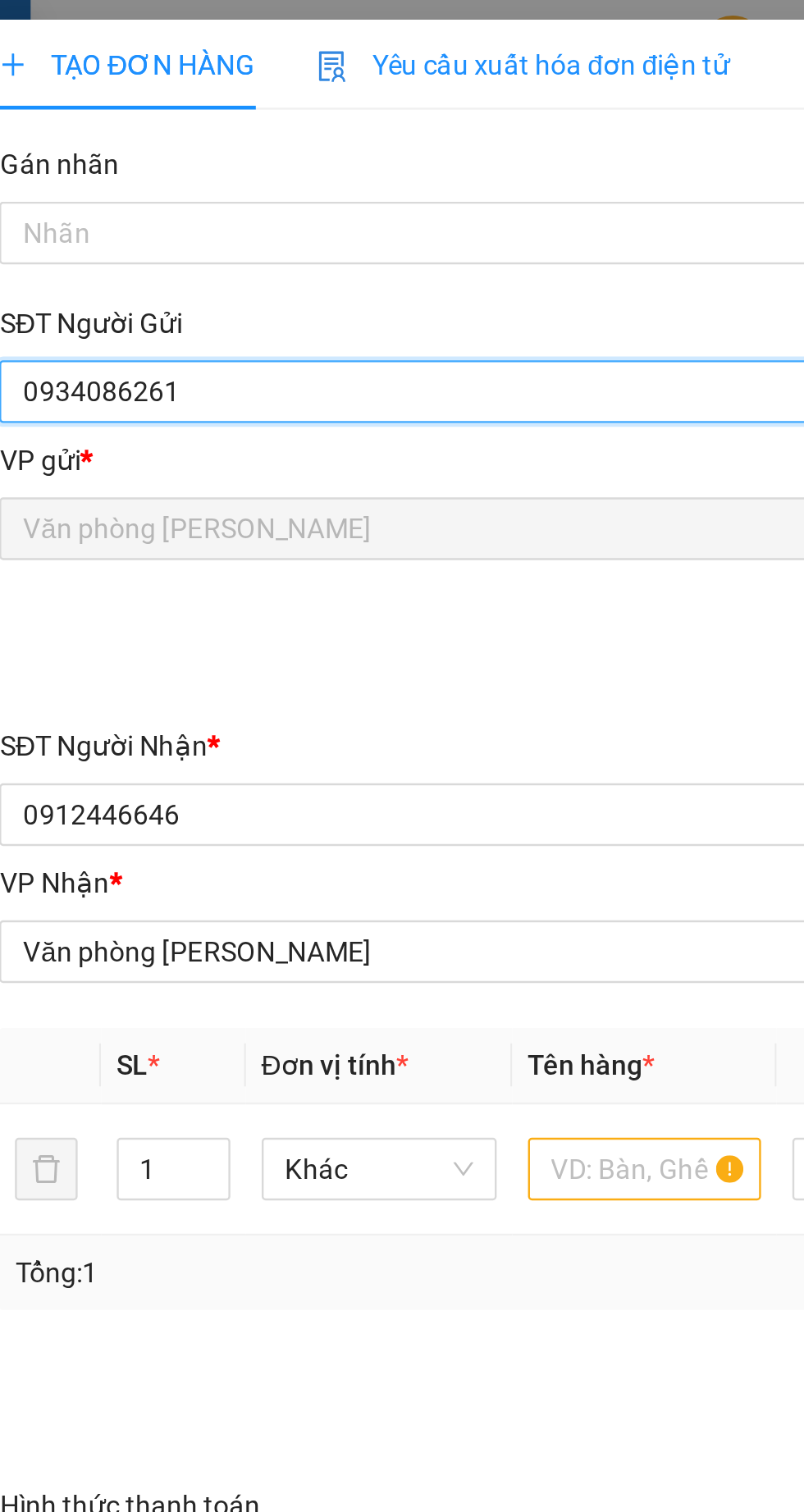
type input "60.000"
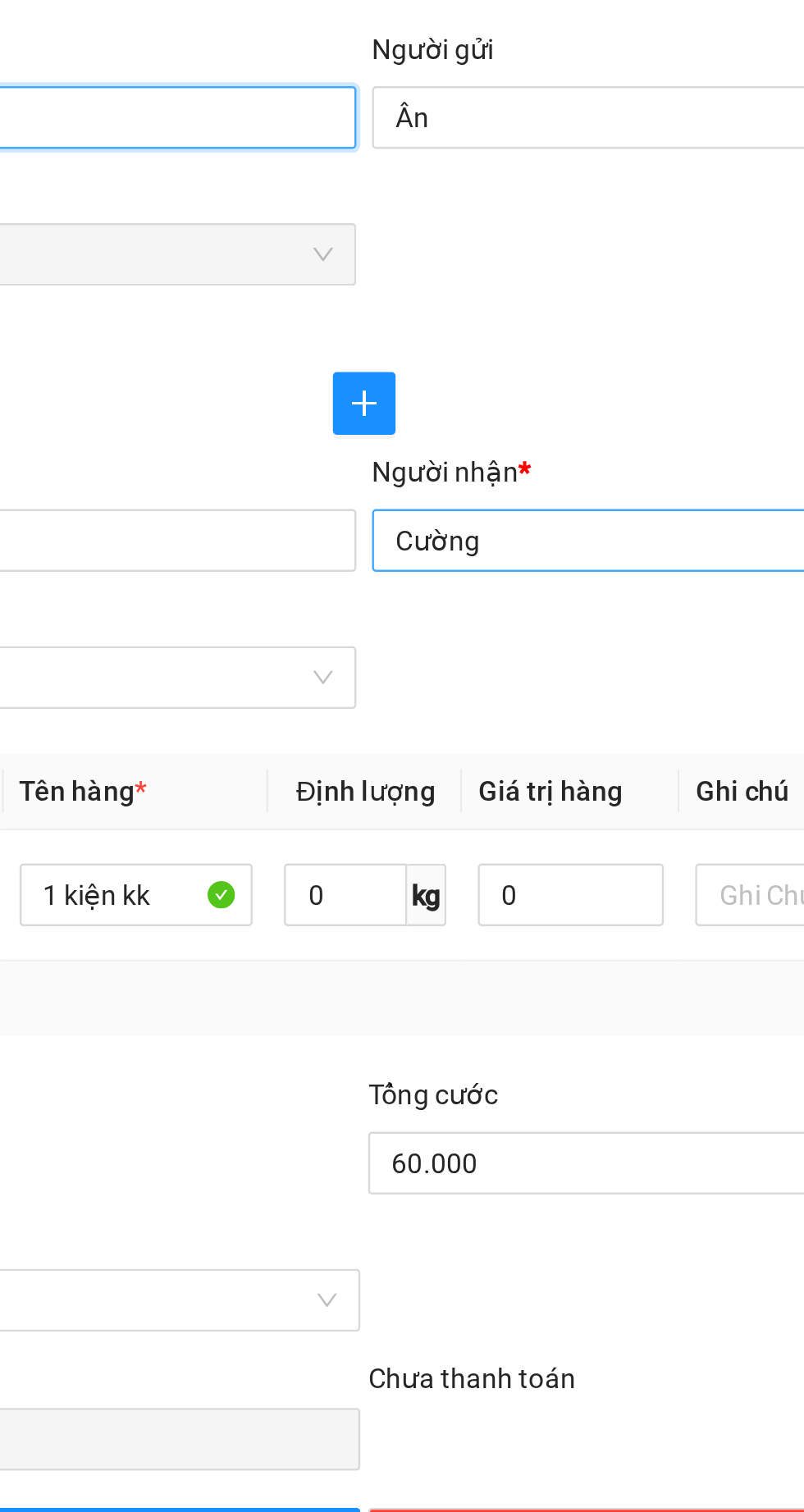
type input "0934086261"
click at [432, 343] on input "Cường" at bounding box center [579, 342] width 327 height 18
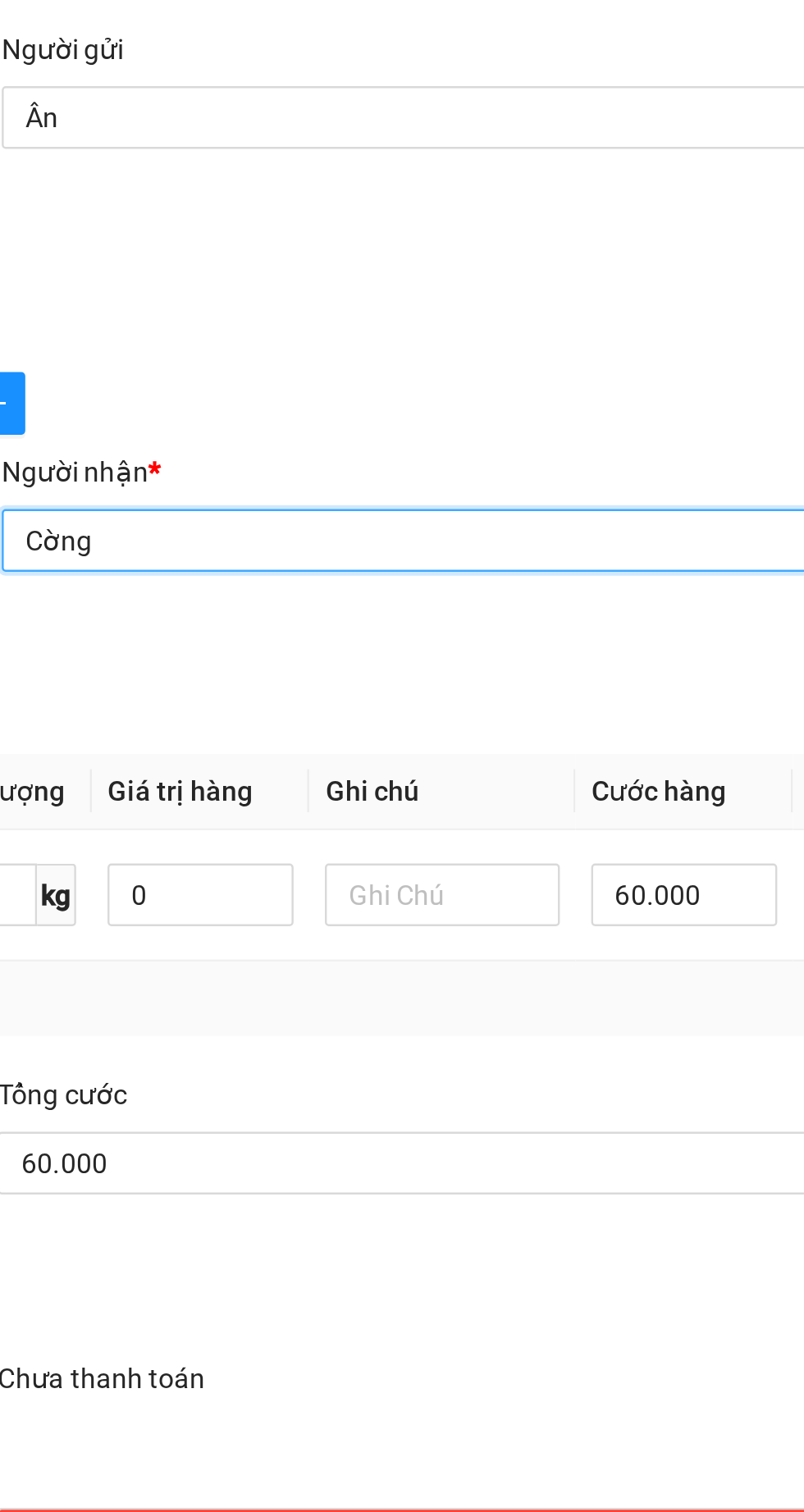
click at [477, 348] on input "Cờng" at bounding box center [579, 342] width 327 height 18
type input "C"
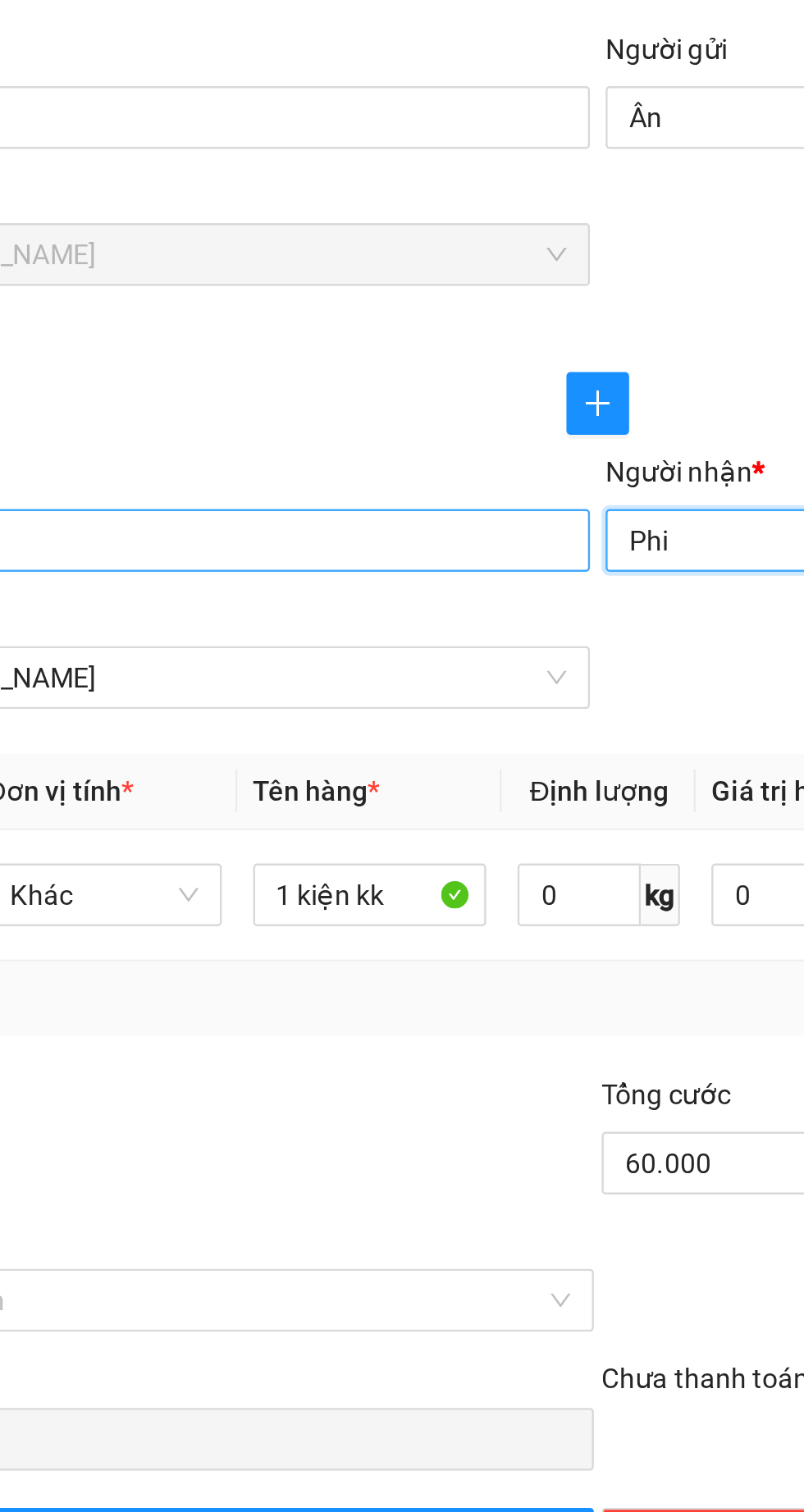
type input "Phi"
click at [217, 341] on input "0912446646" at bounding box center [217, 341] width 363 height 26
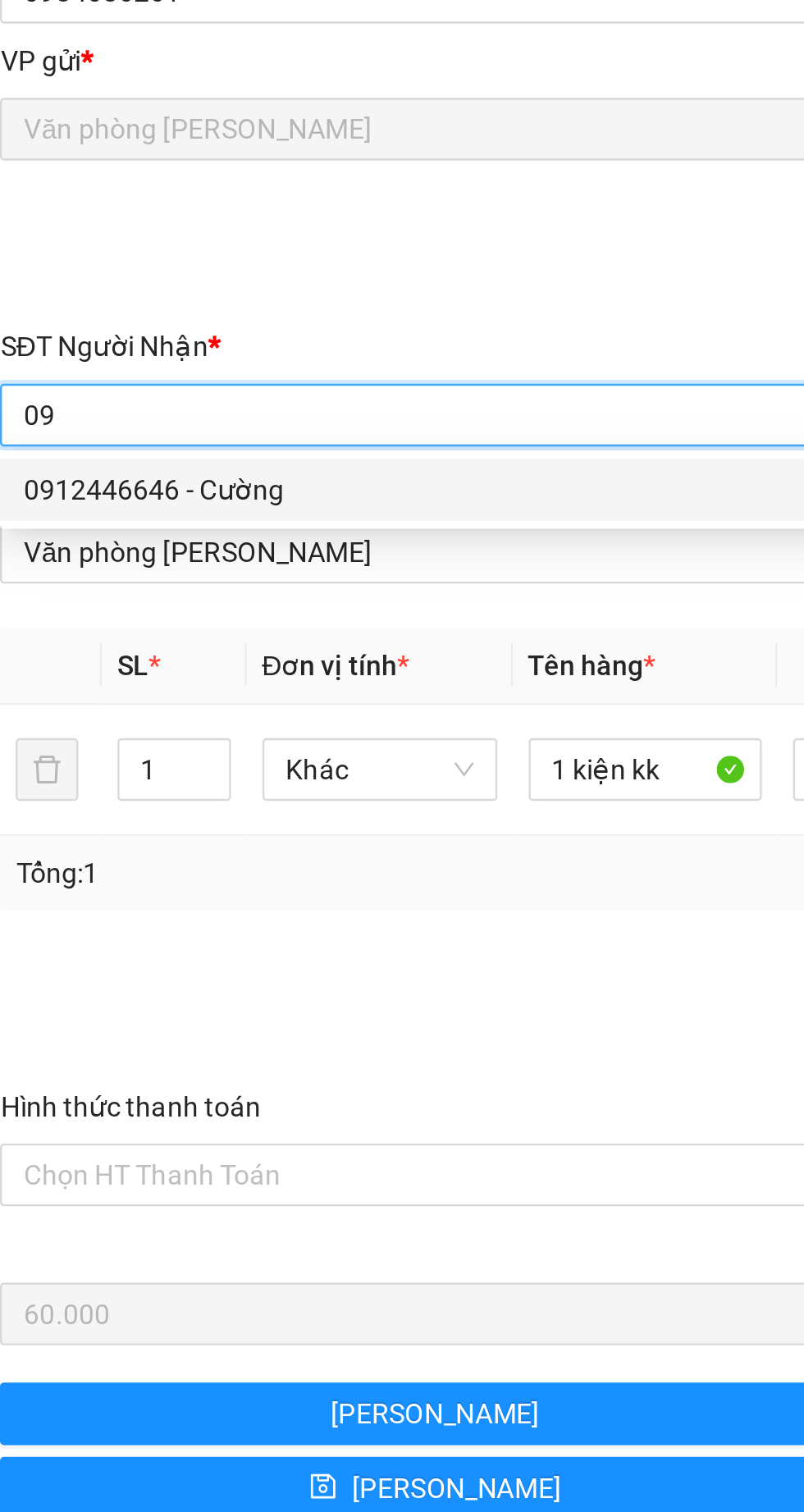
type input "0"
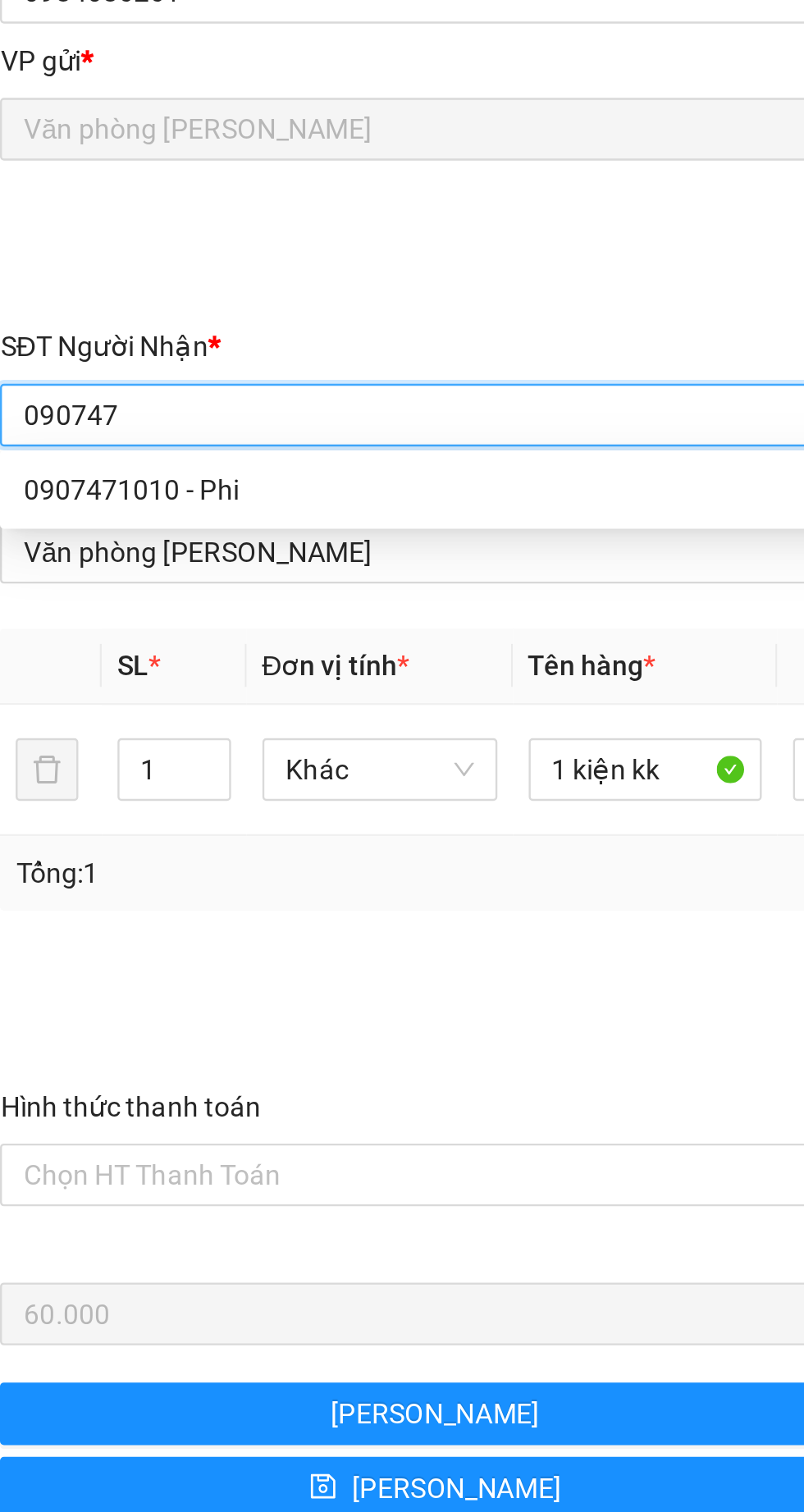
click at [70, 371] on div "0907471010 - Phi" at bounding box center [218, 373] width 343 height 18
type input "0907471010"
type input "Phi"
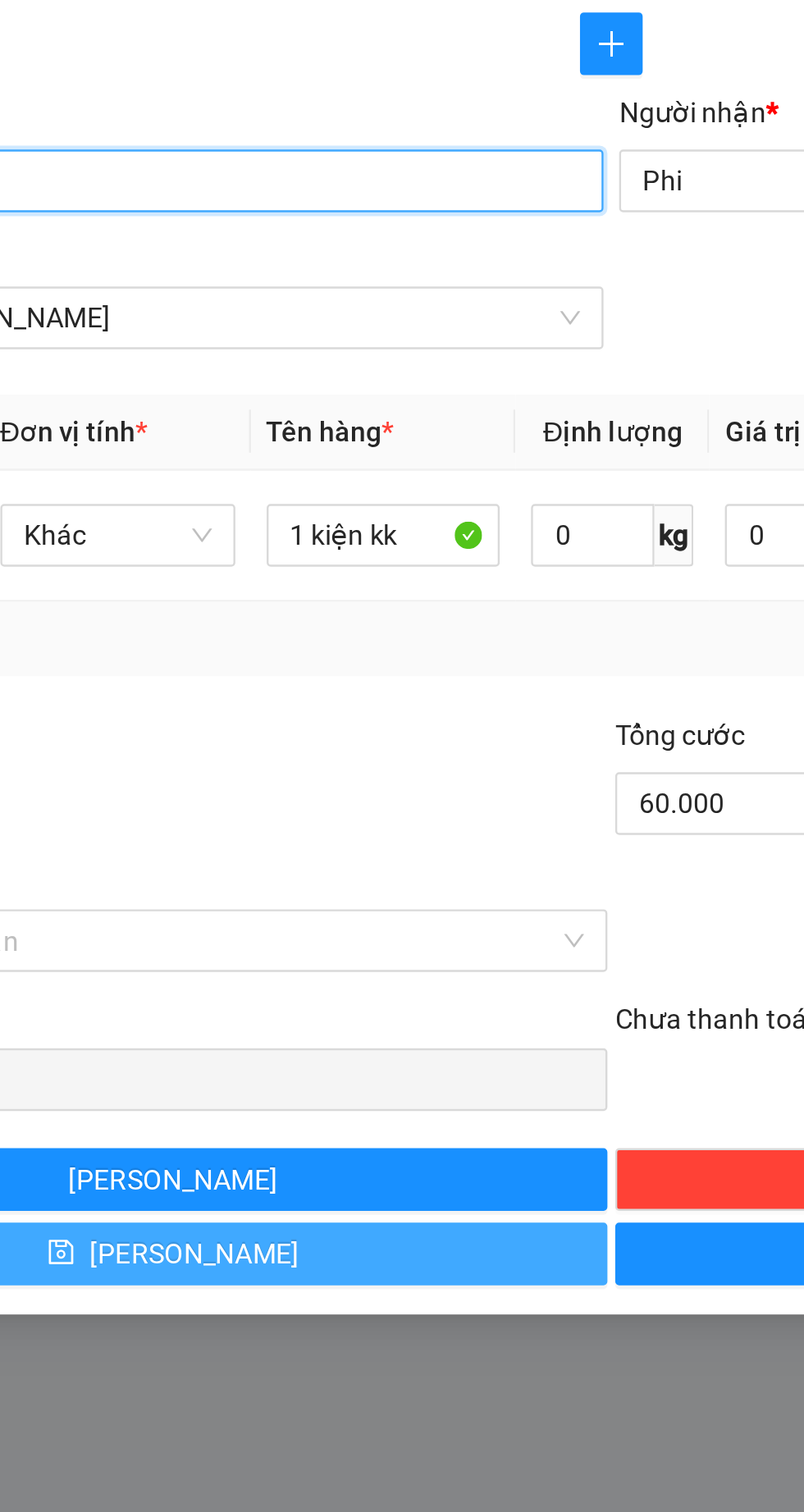
type input "0907471010"
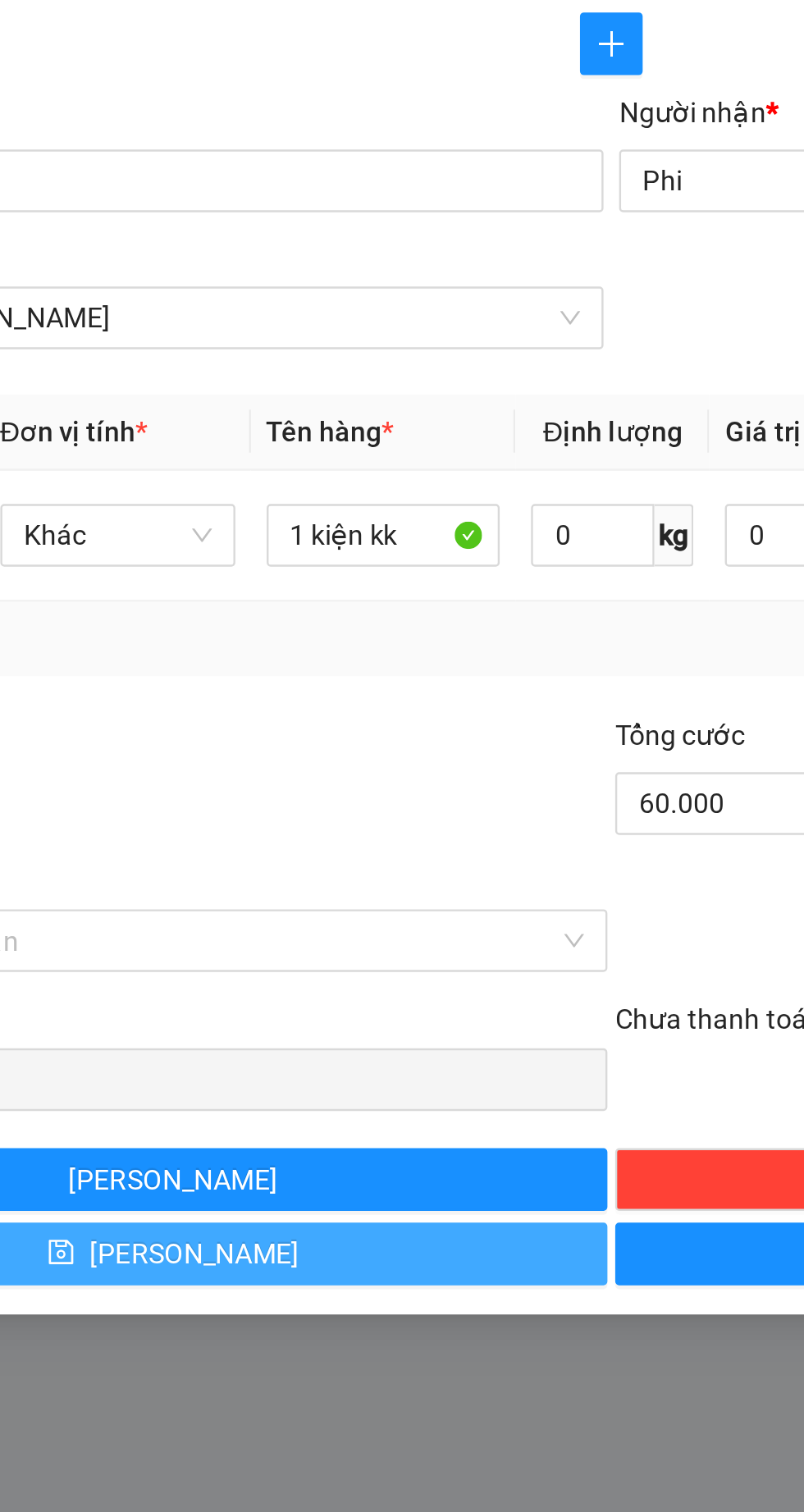
click at [333, 793] on button "Lưu" at bounding box center [218, 790] width 364 height 26
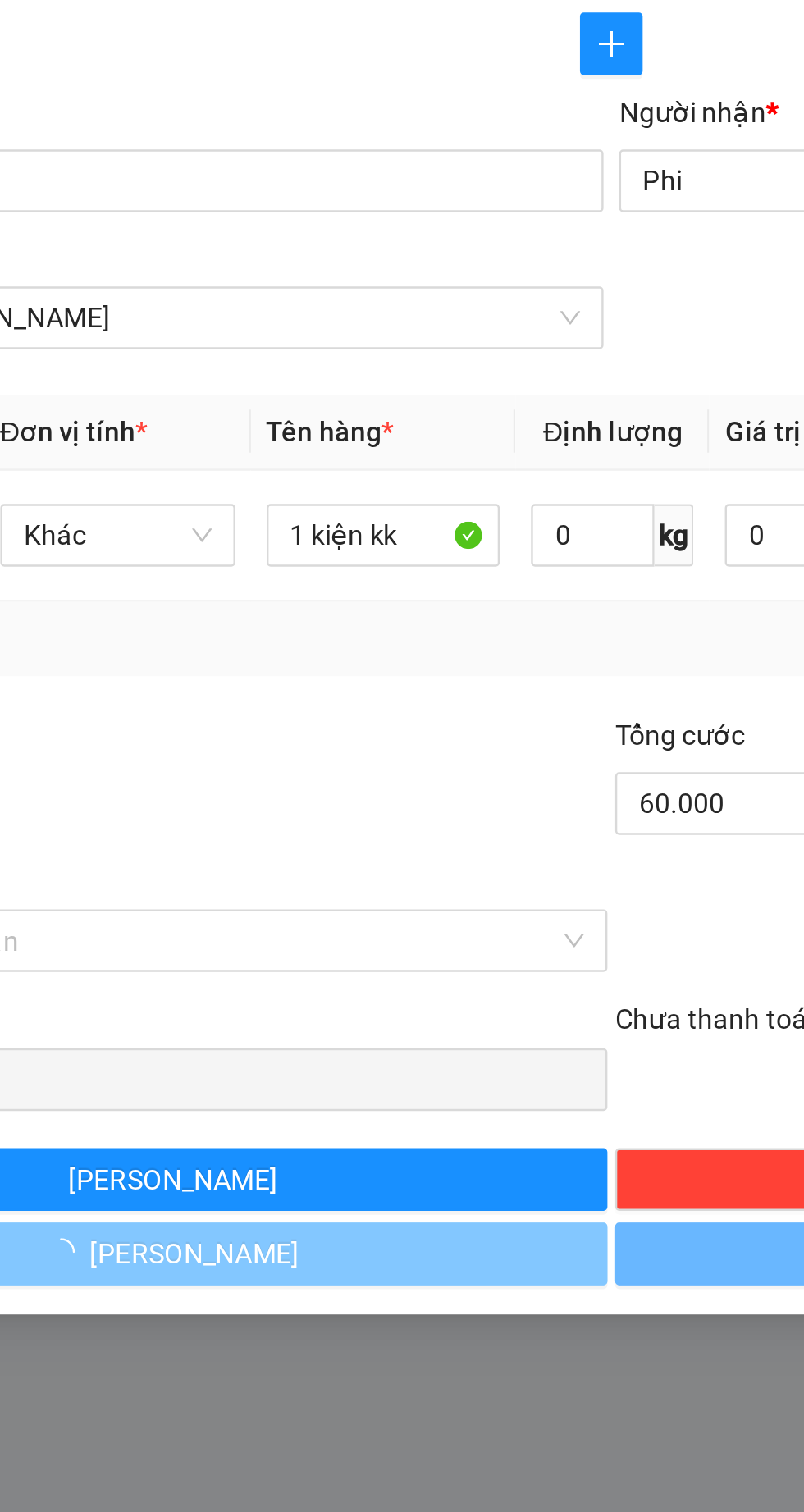
type input "0"
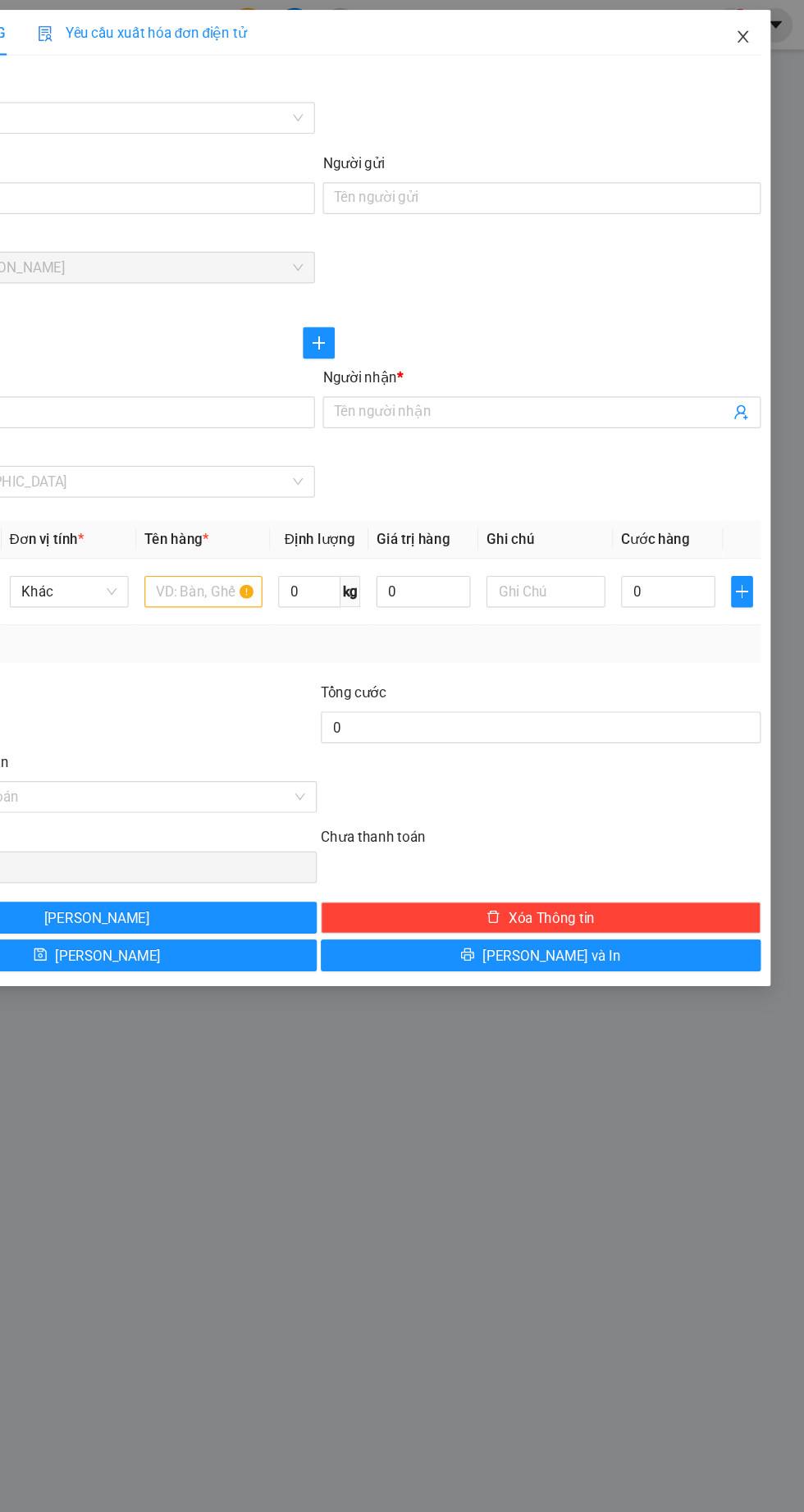
click at [743, 20] on span "Close" at bounding box center [753, 31] width 46 height 46
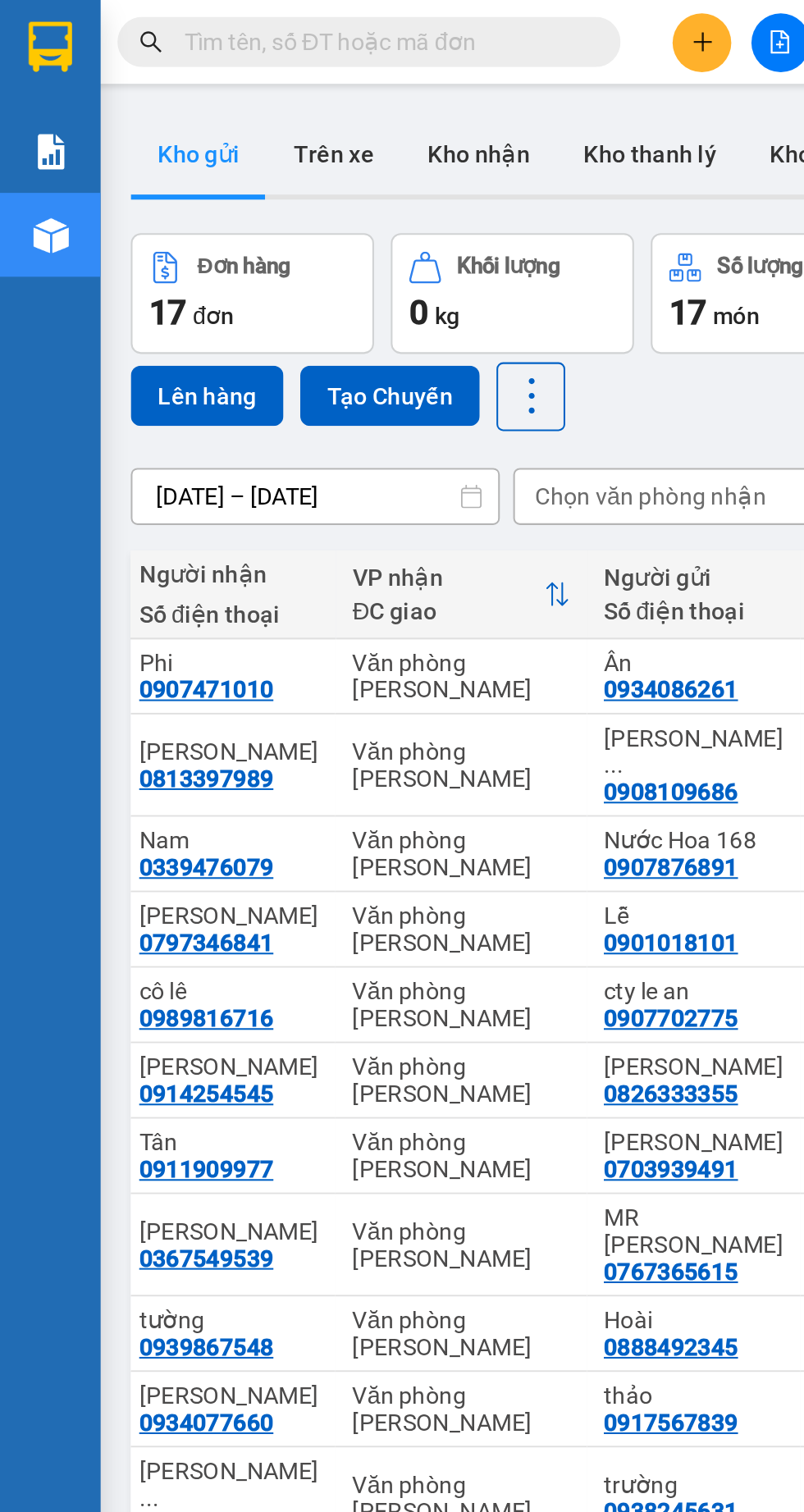
click at [343, 20] on icon "plus" at bounding box center [343, 20] width 9 height 1
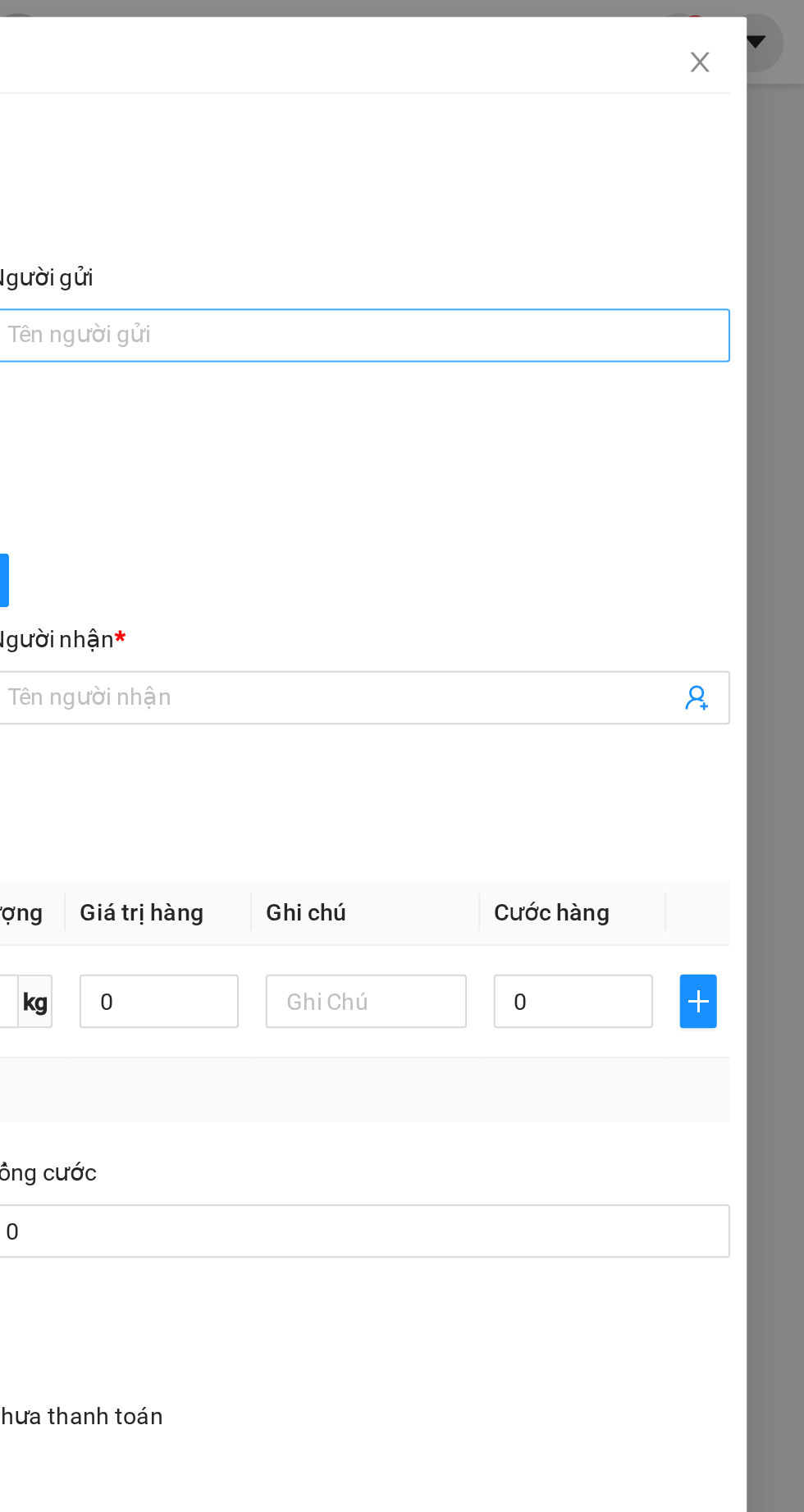
type input "0898312099"
click at [528, 159] on input "Người gửi" at bounding box center [586, 163] width 363 height 26
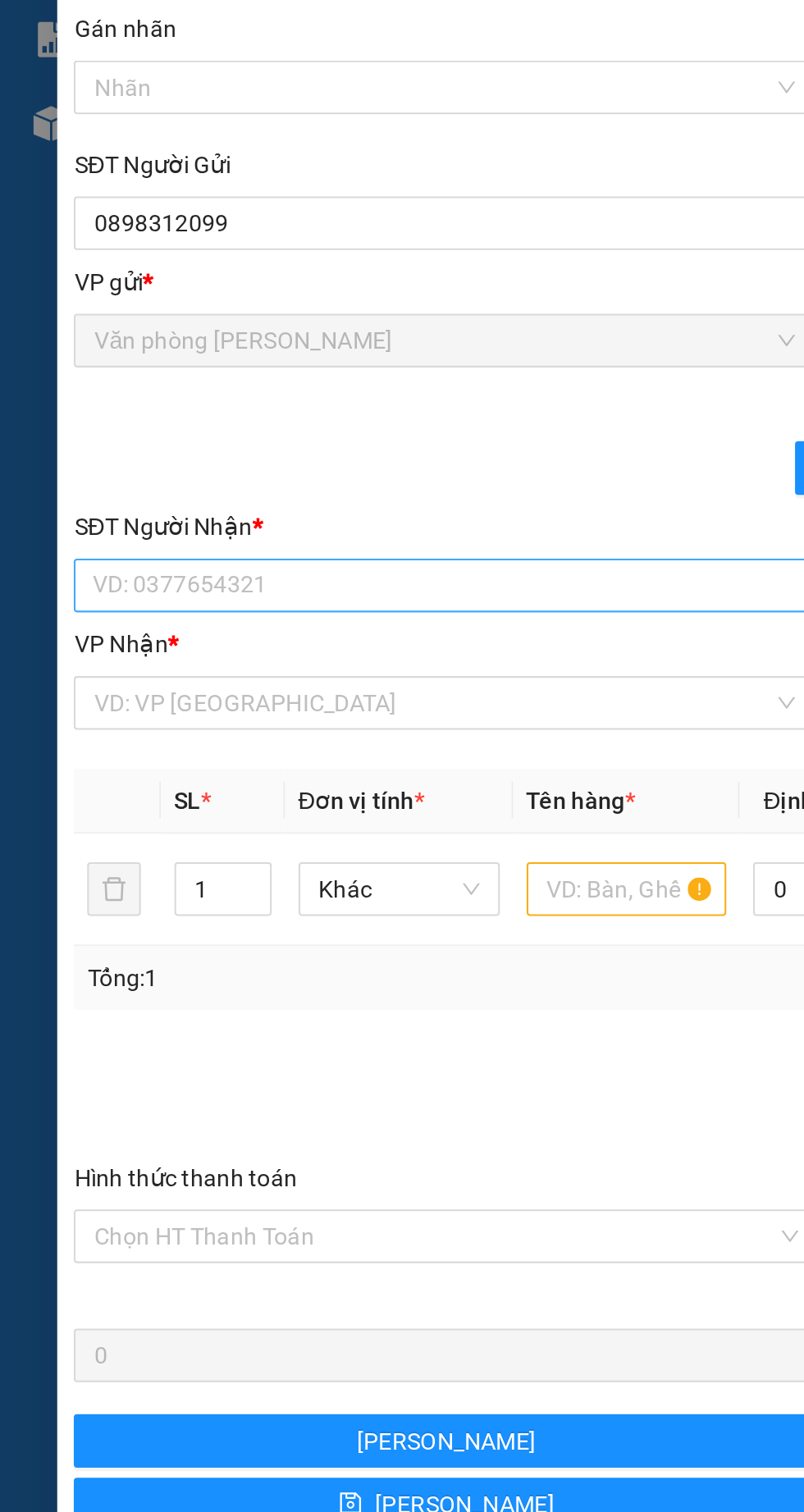
type input "oto nguyên huy"
click at [102, 346] on input "SĐT Người Nhận *" at bounding box center [217, 341] width 363 height 26
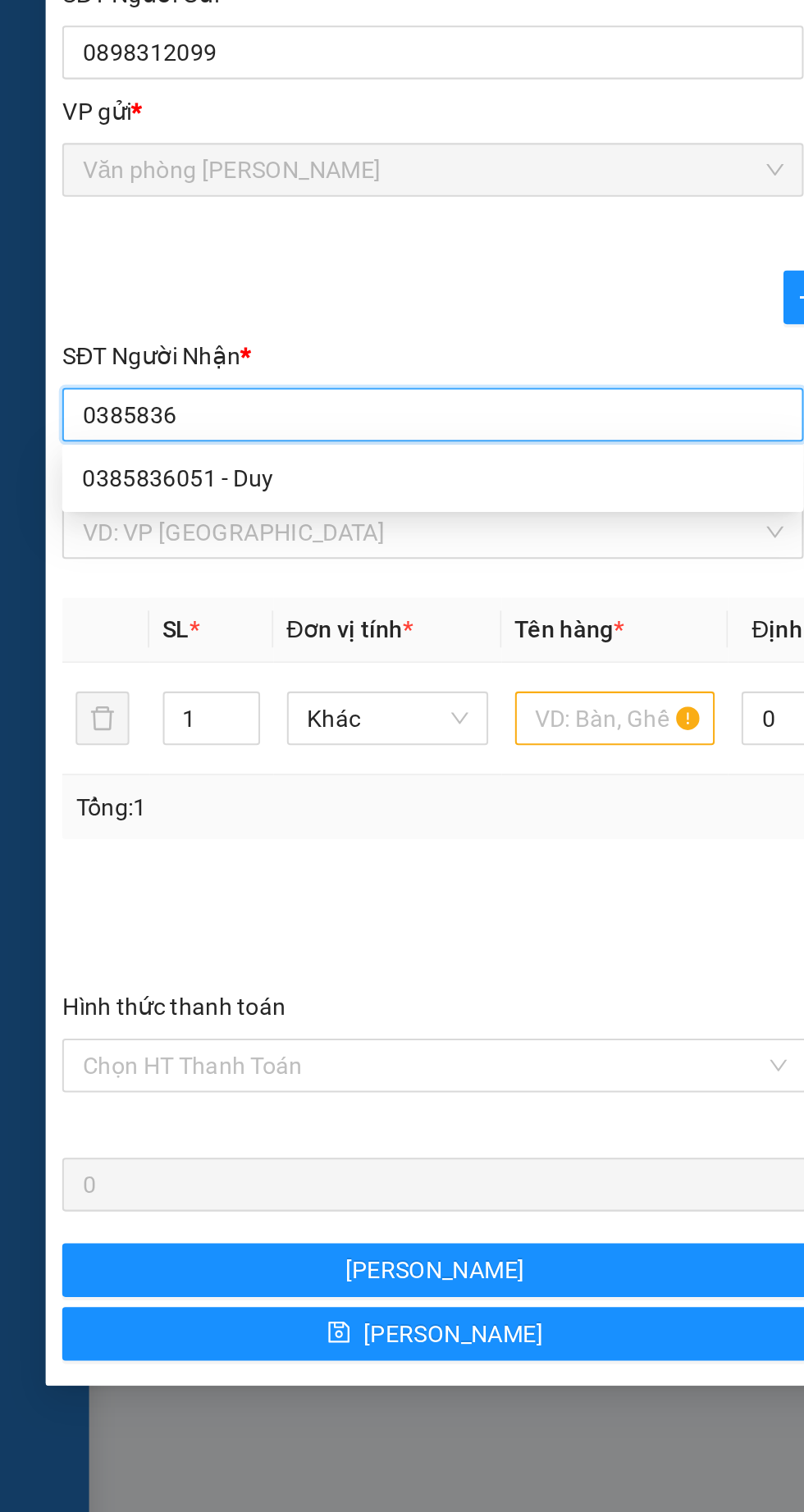
click at [54, 364] on div "0385836051 - Duy" at bounding box center [218, 373] width 343 height 18
type input "0385836051"
type input "Duy"
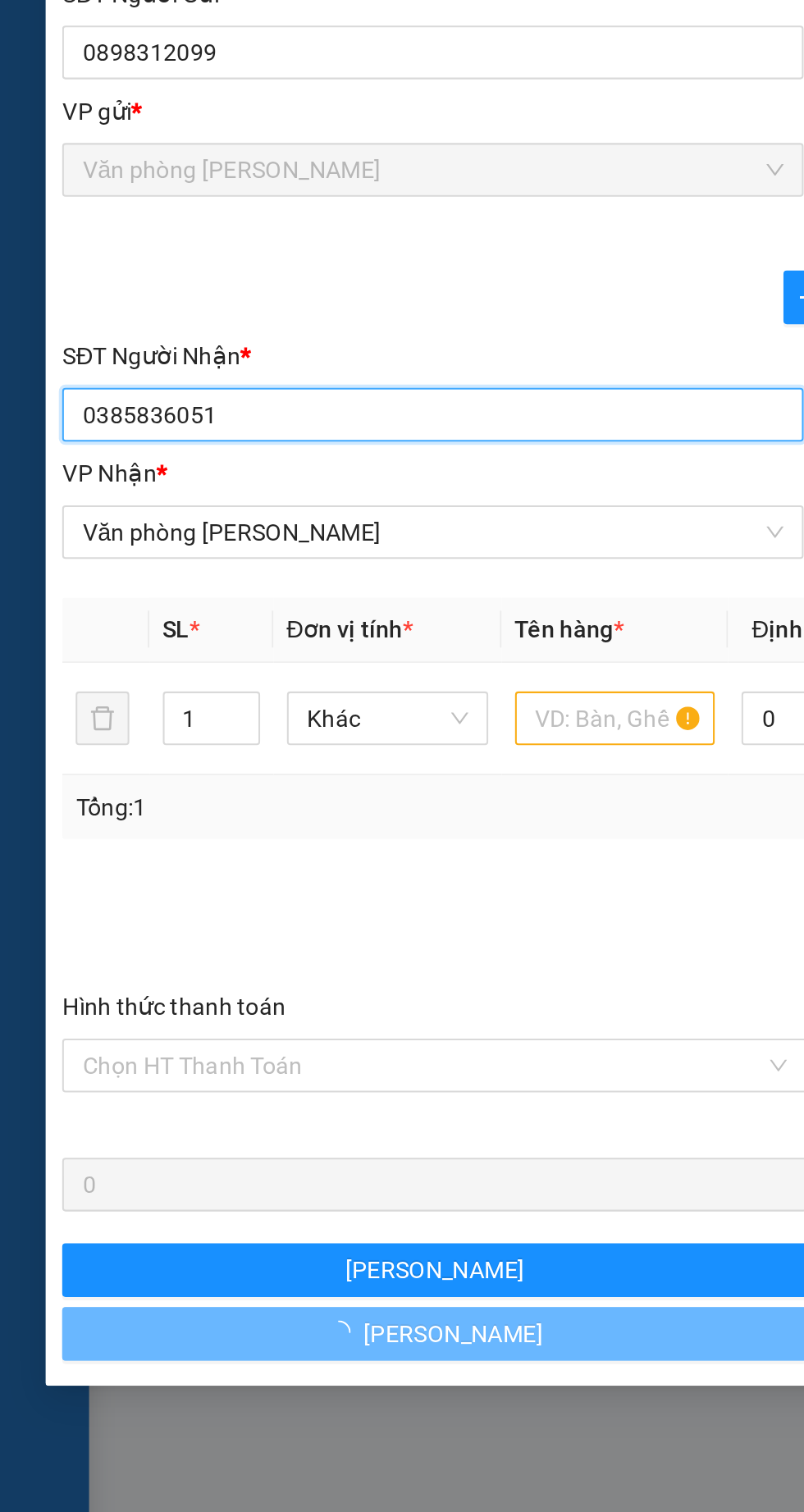
type input "60.000"
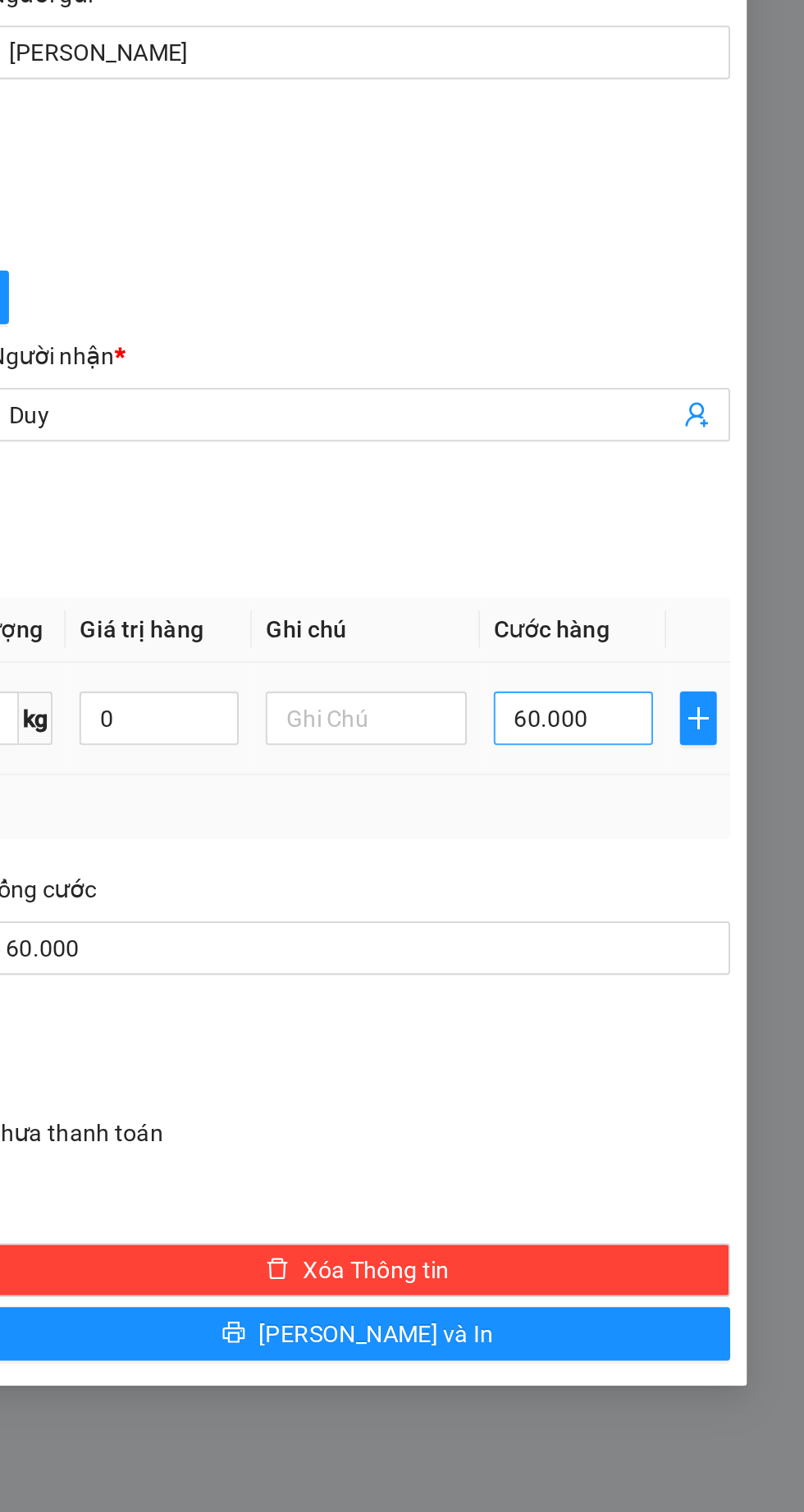
type input "0385836051"
click at [670, 487] on input "60.000" at bounding box center [691, 489] width 78 height 26
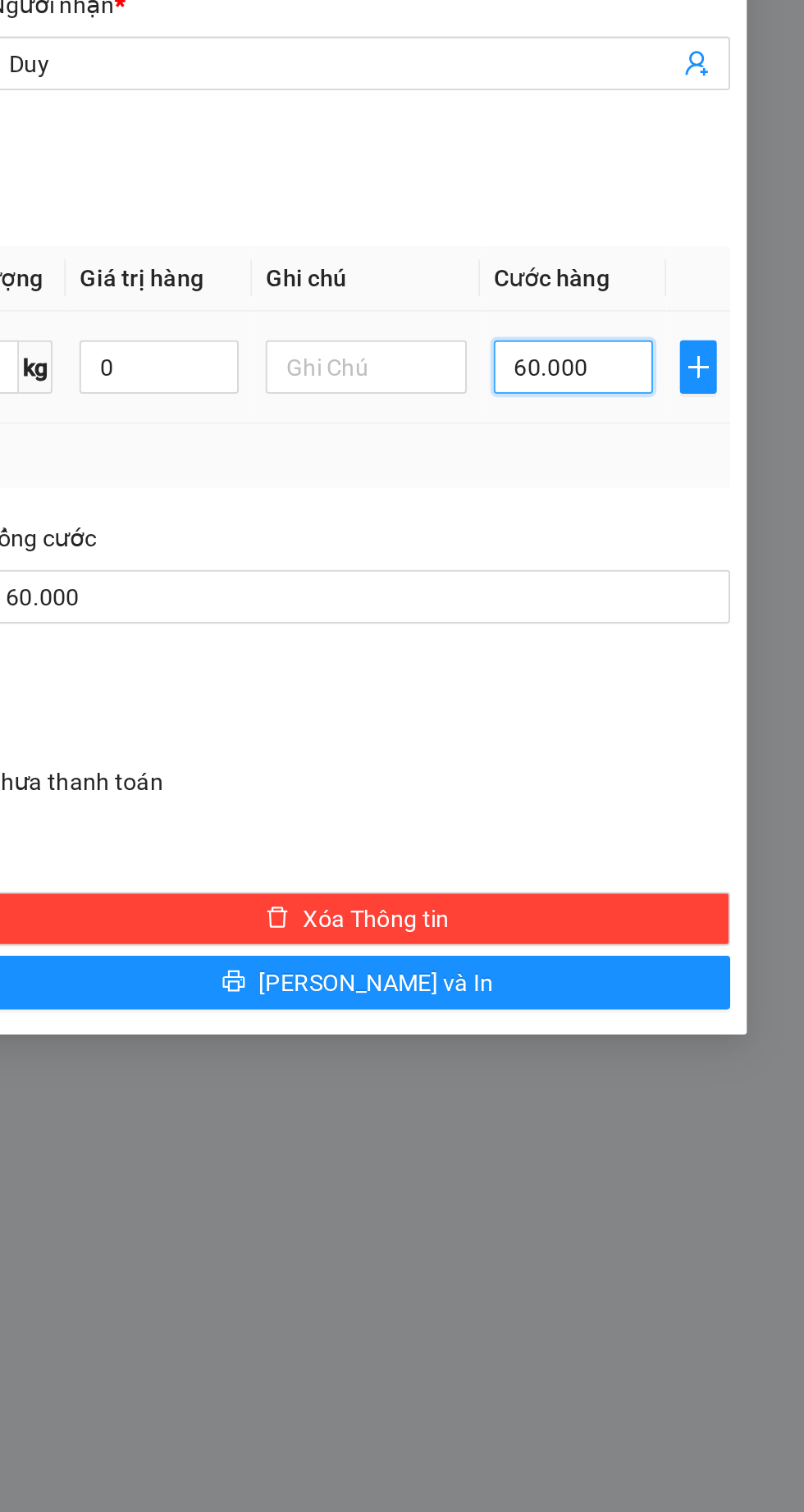
type input "0"
type input "20"
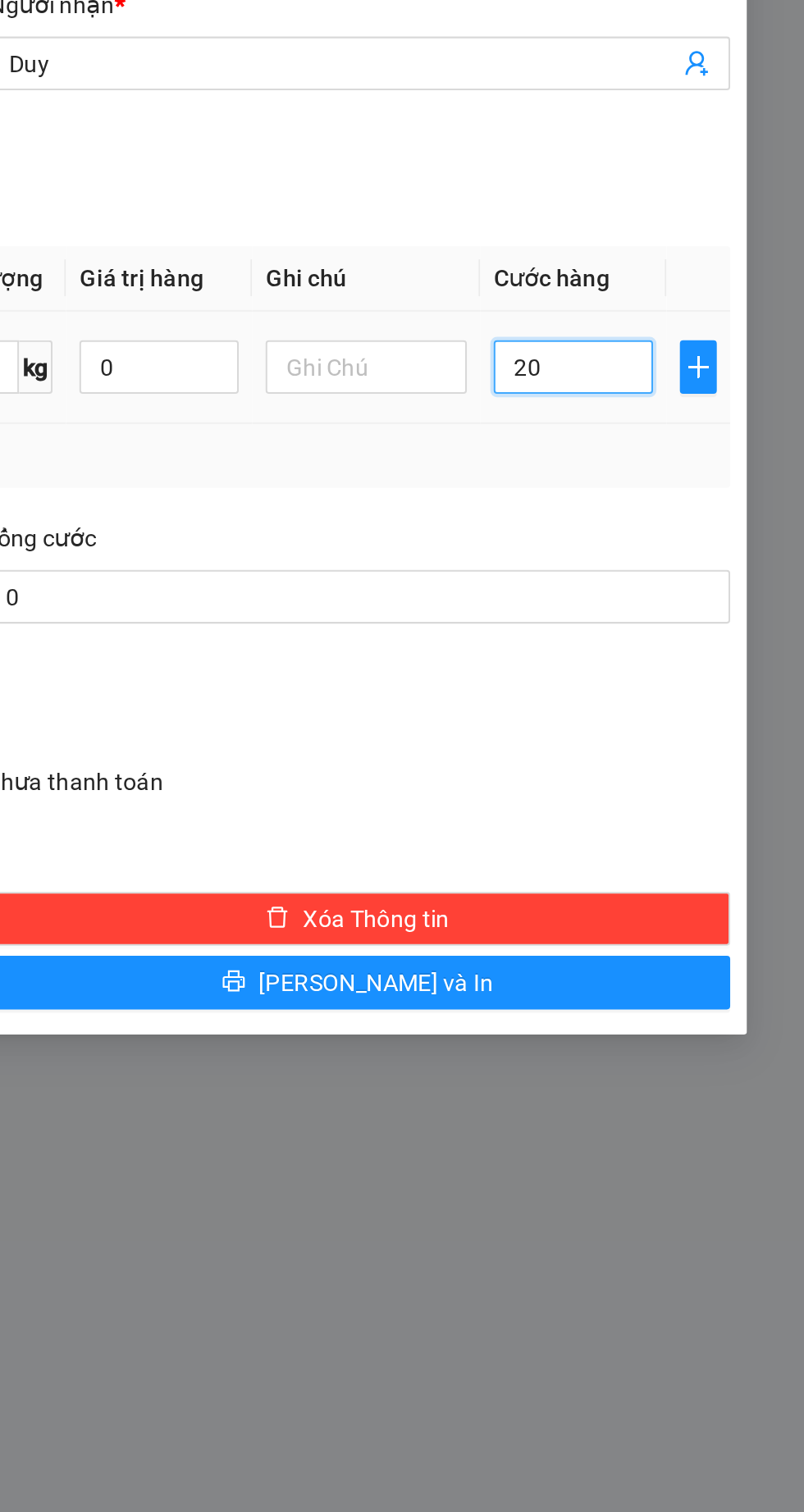
type input "20"
type input "250"
type input "2.500"
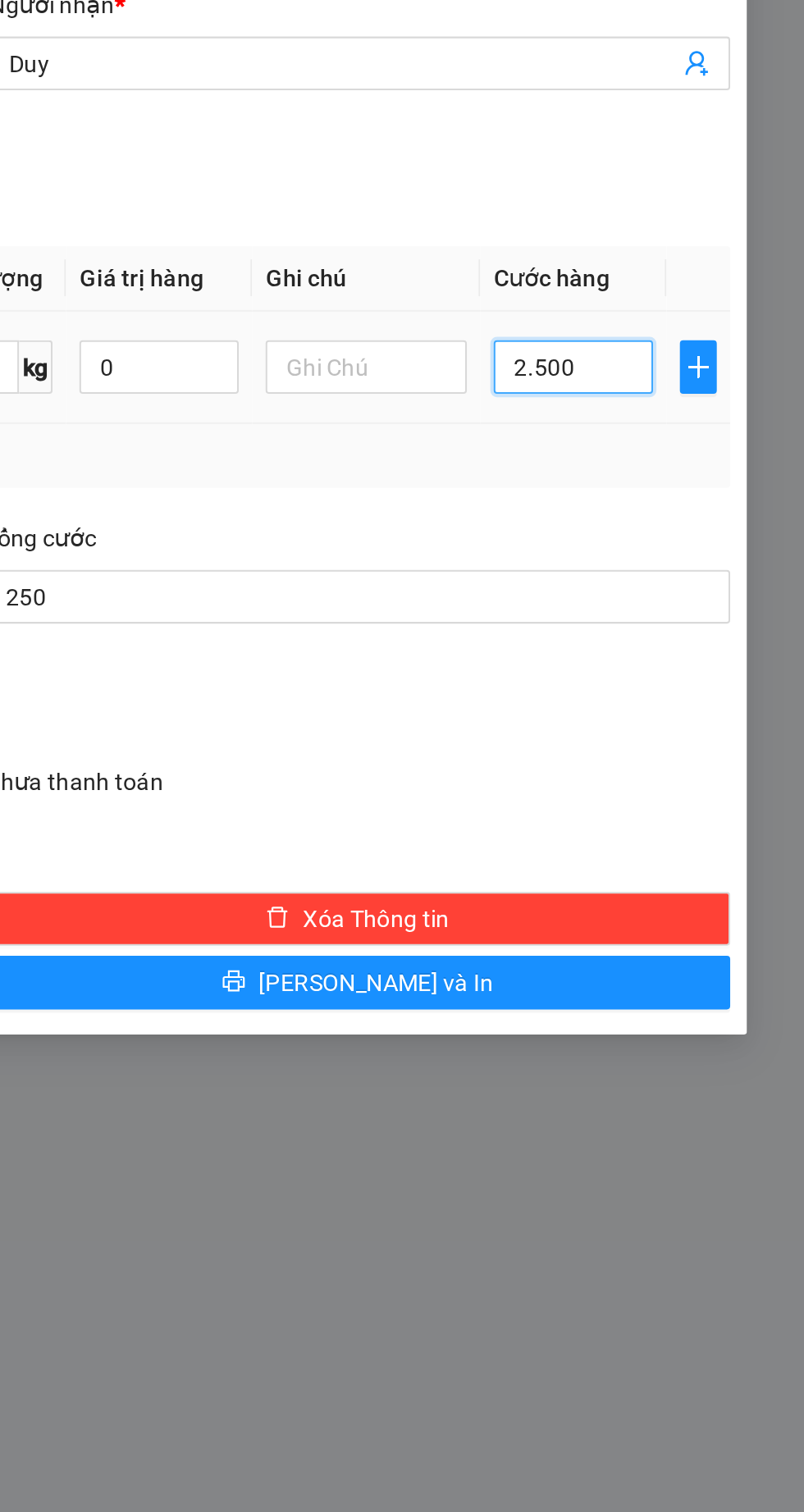
type input "2.500"
type input "25.000"
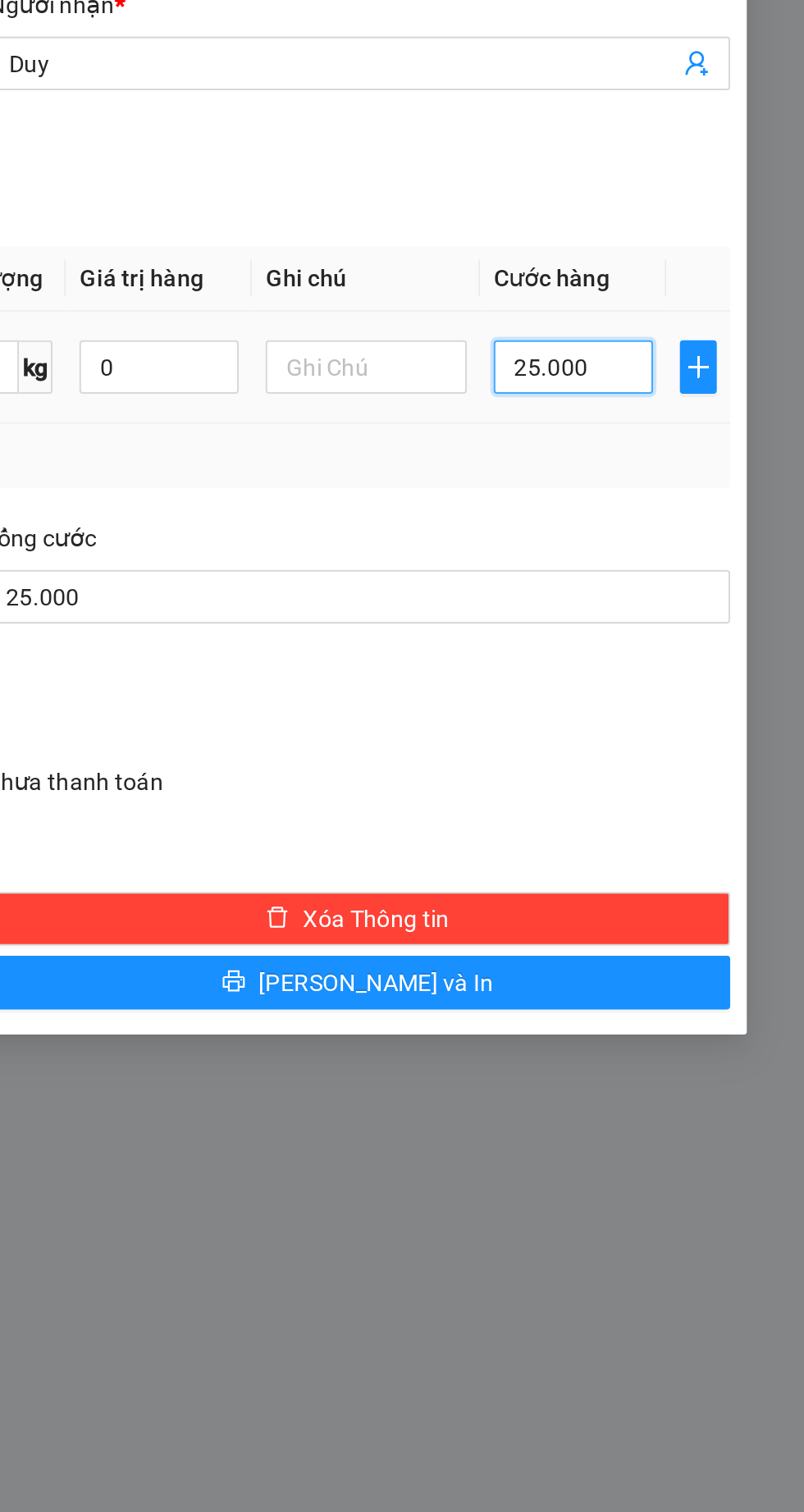
type input "250.000"
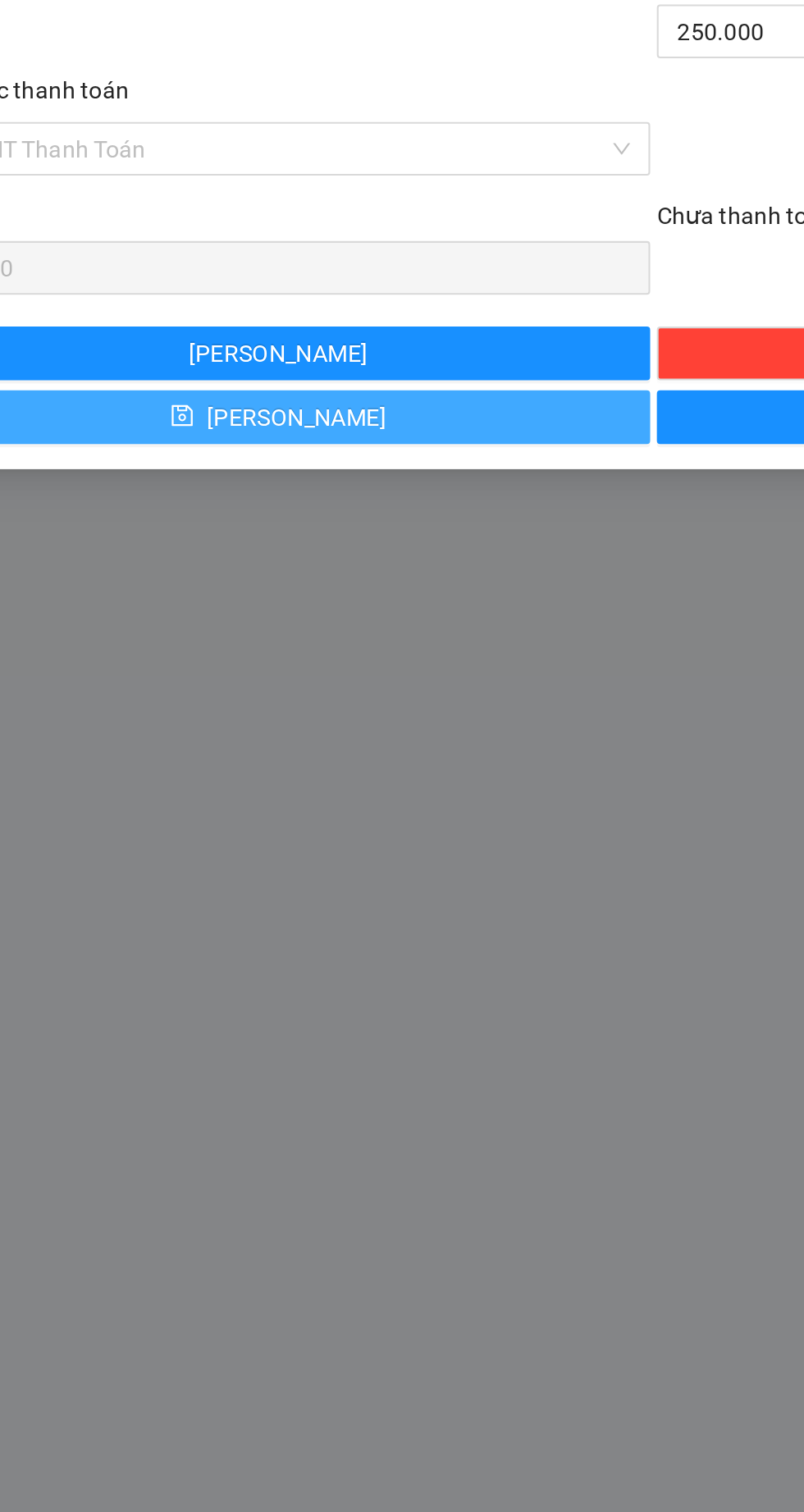
type input "250.000"
click at [143, 793] on button "Lưu" at bounding box center [218, 790] width 364 height 26
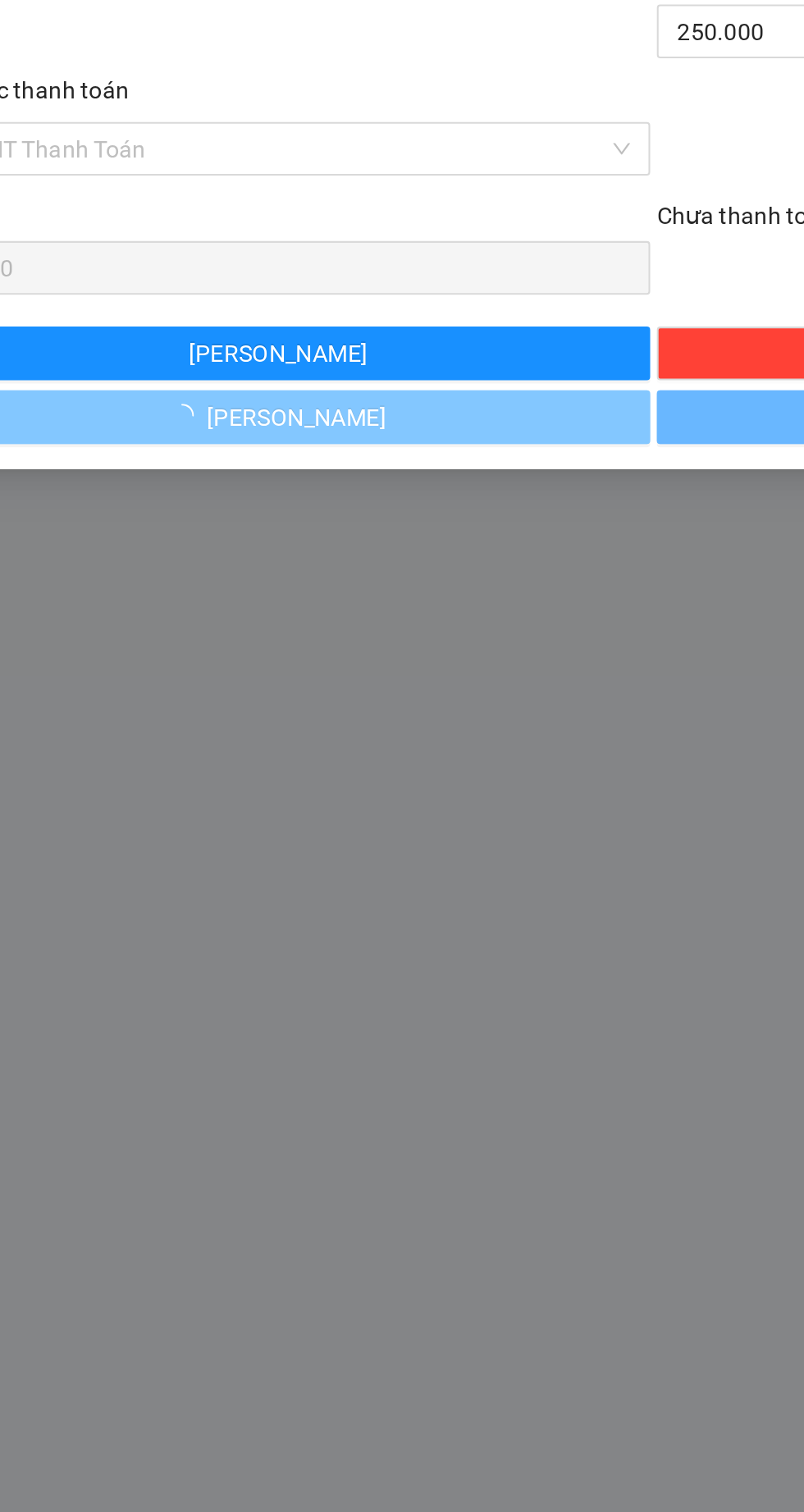
type input "0"
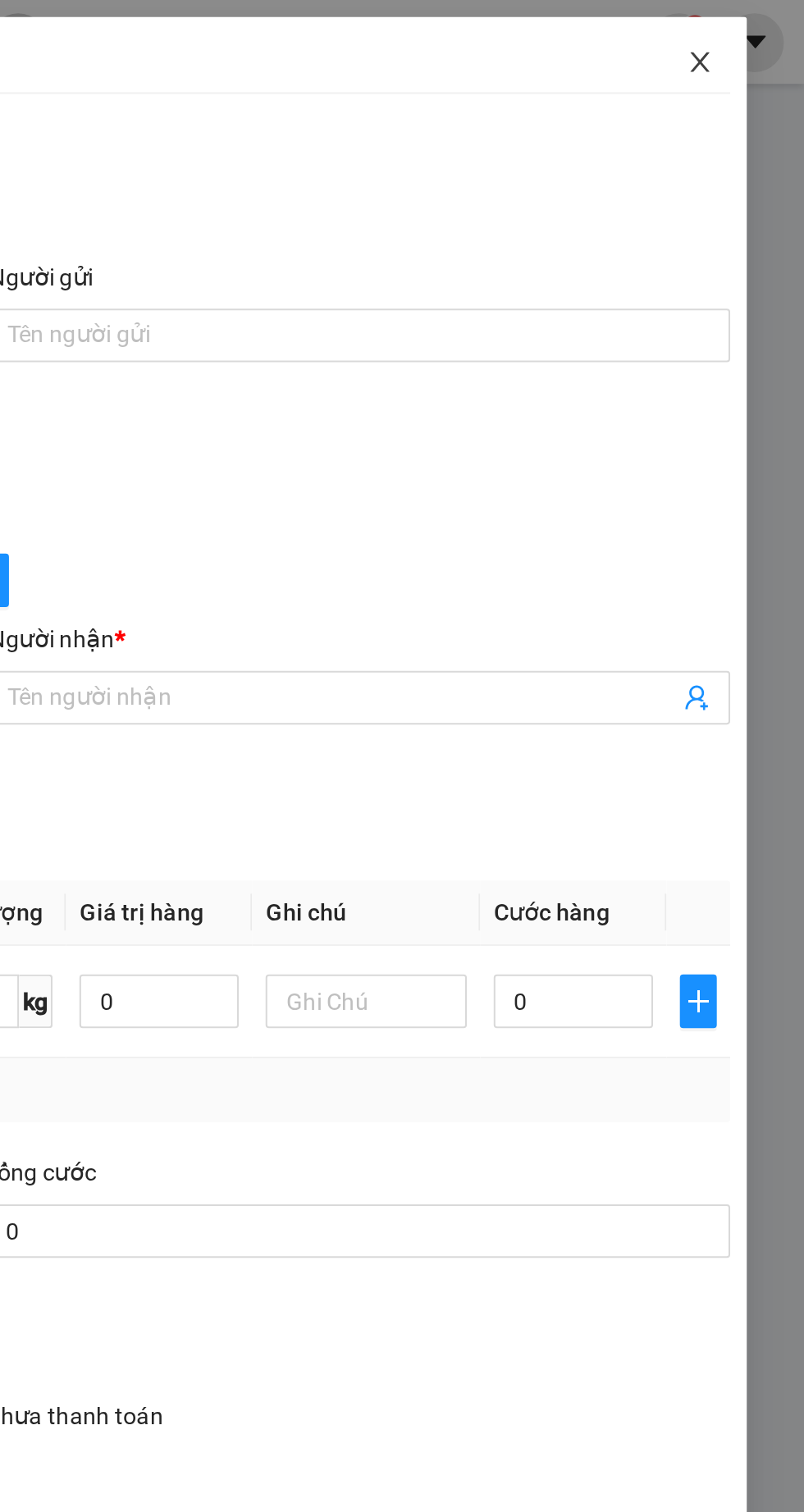
click at [749, 36] on icon "close" at bounding box center [754, 30] width 13 height 13
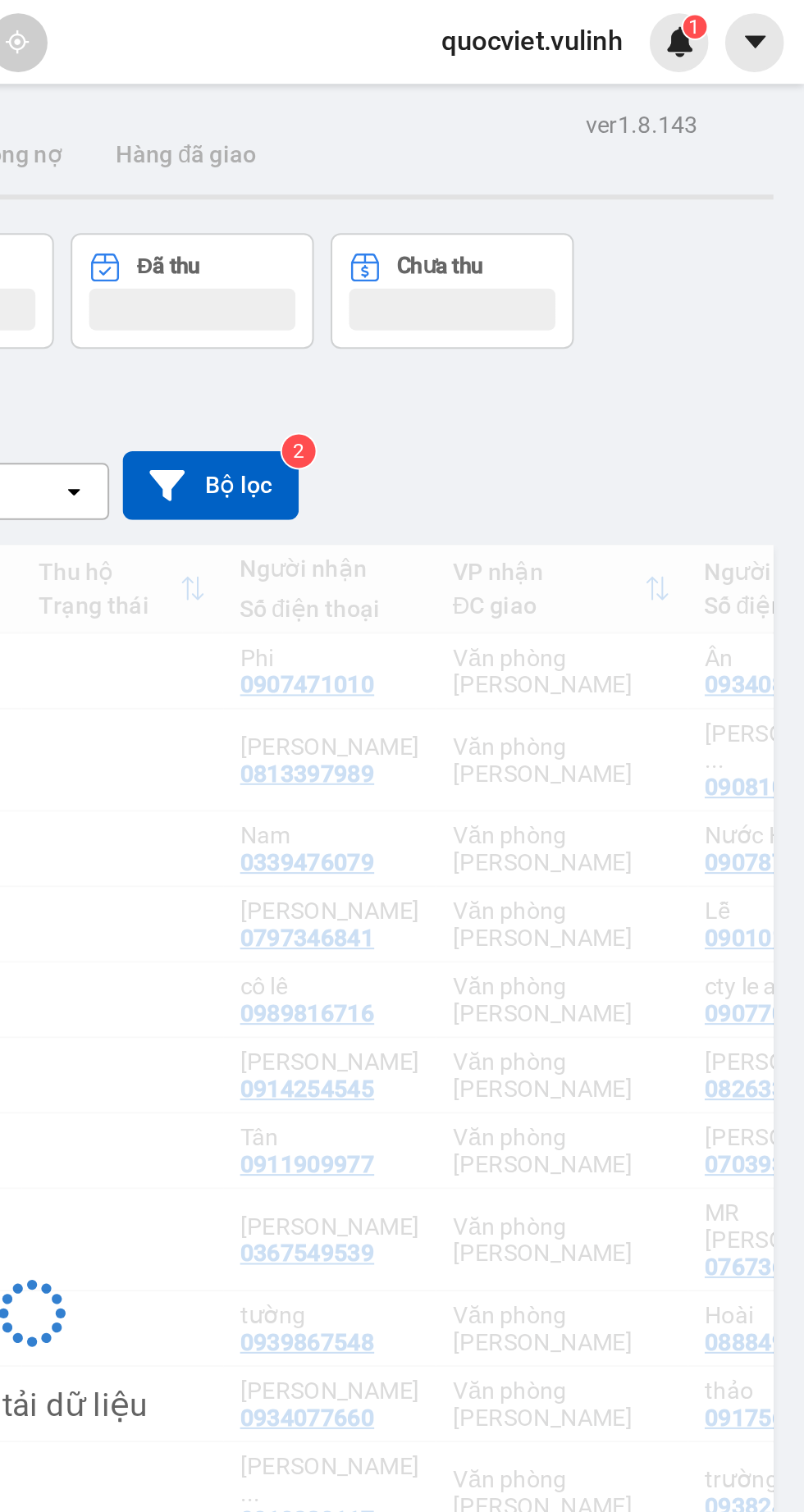
click at [335, 30] on button at bounding box center [343, 21] width 28 height 28
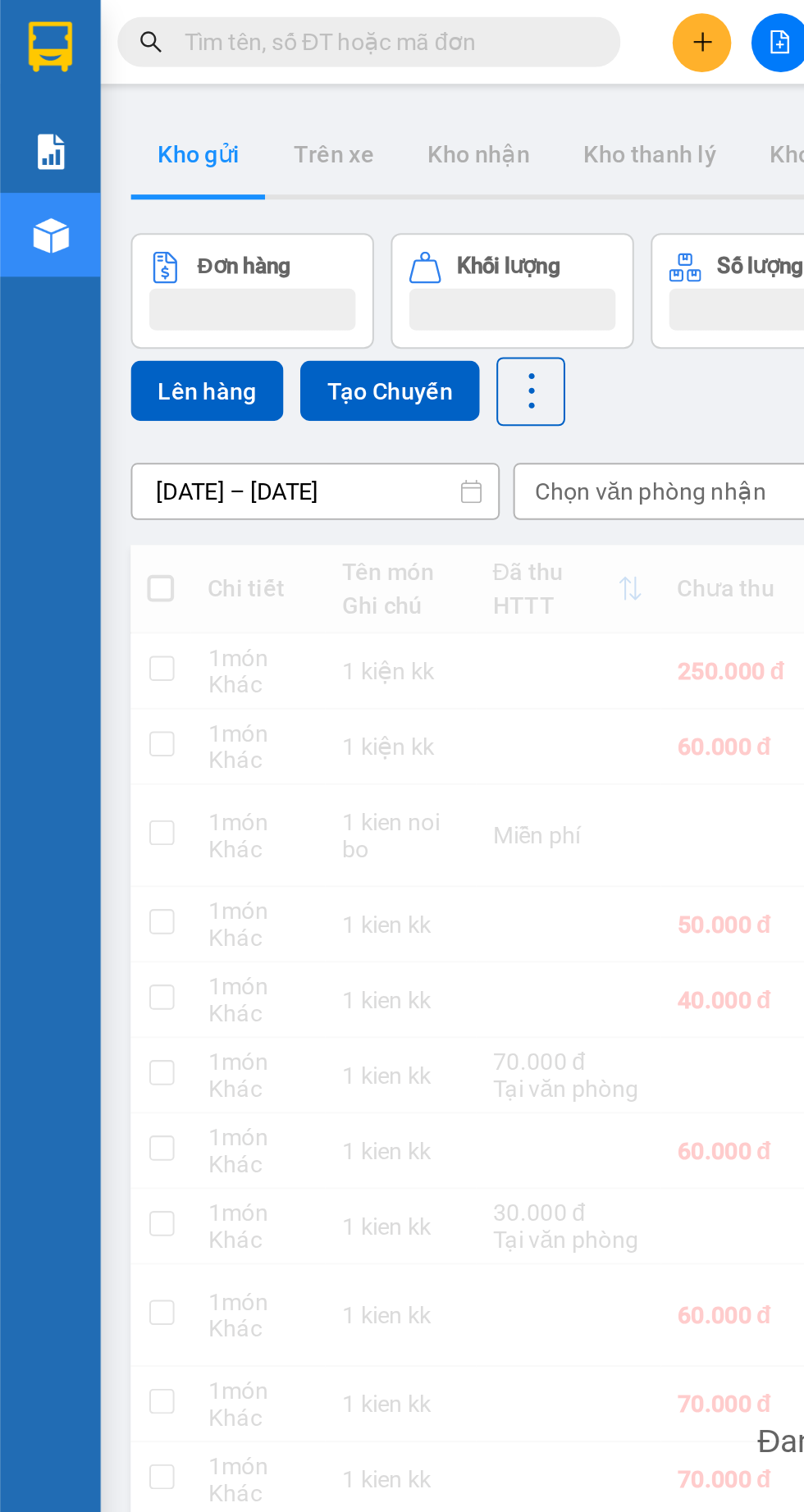
click at [16, 301] on div "Báo cáo BC hàng tồn (trạm) Báo cáo dòng tiền (nhân viên) Báo cáo dòng tiền (trạ…" at bounding box center [24, 700] width 49 height 1293
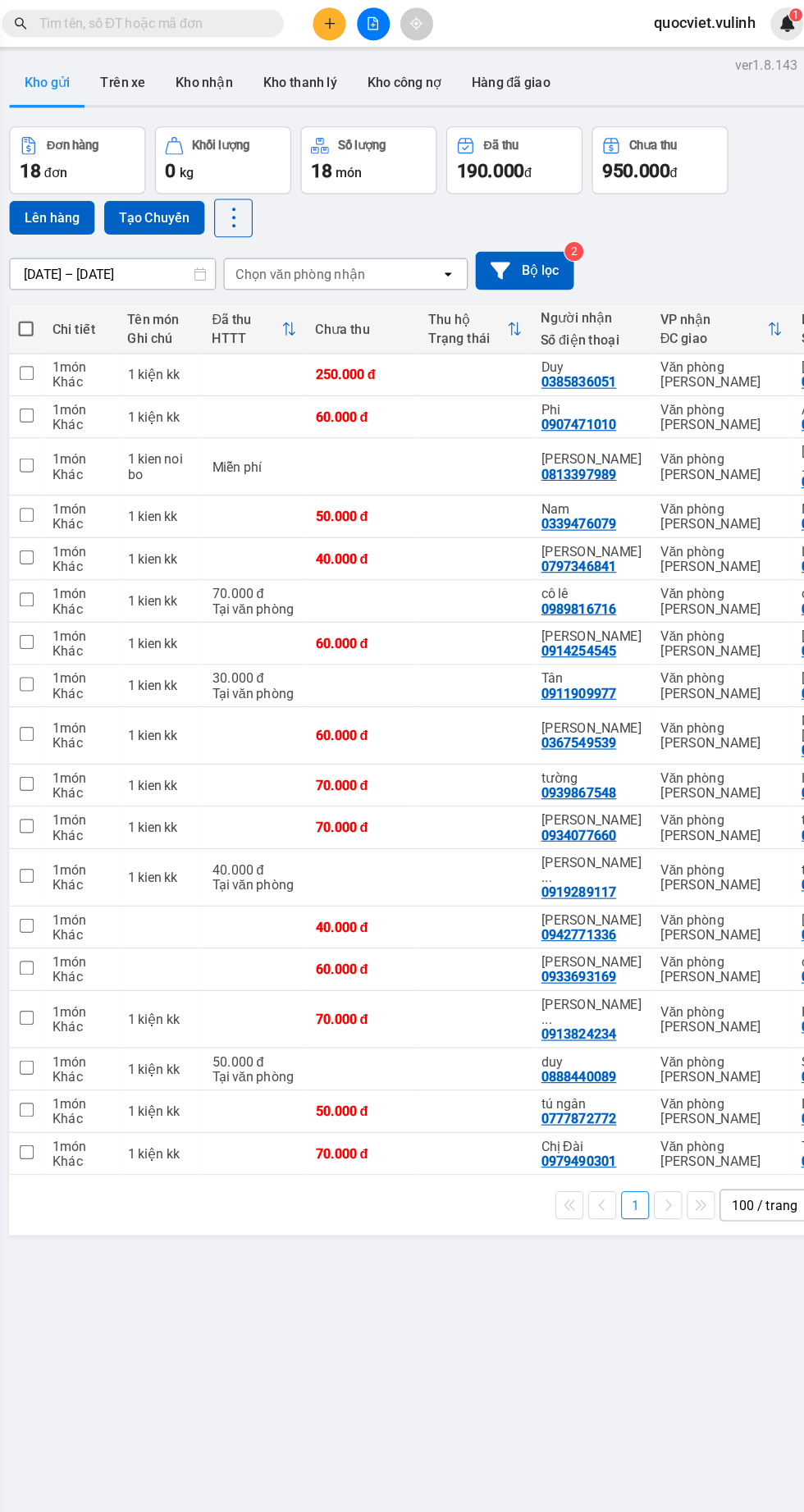
click at [152, 23] on input "text" at bounding box center [187, 21] width 193 height 18
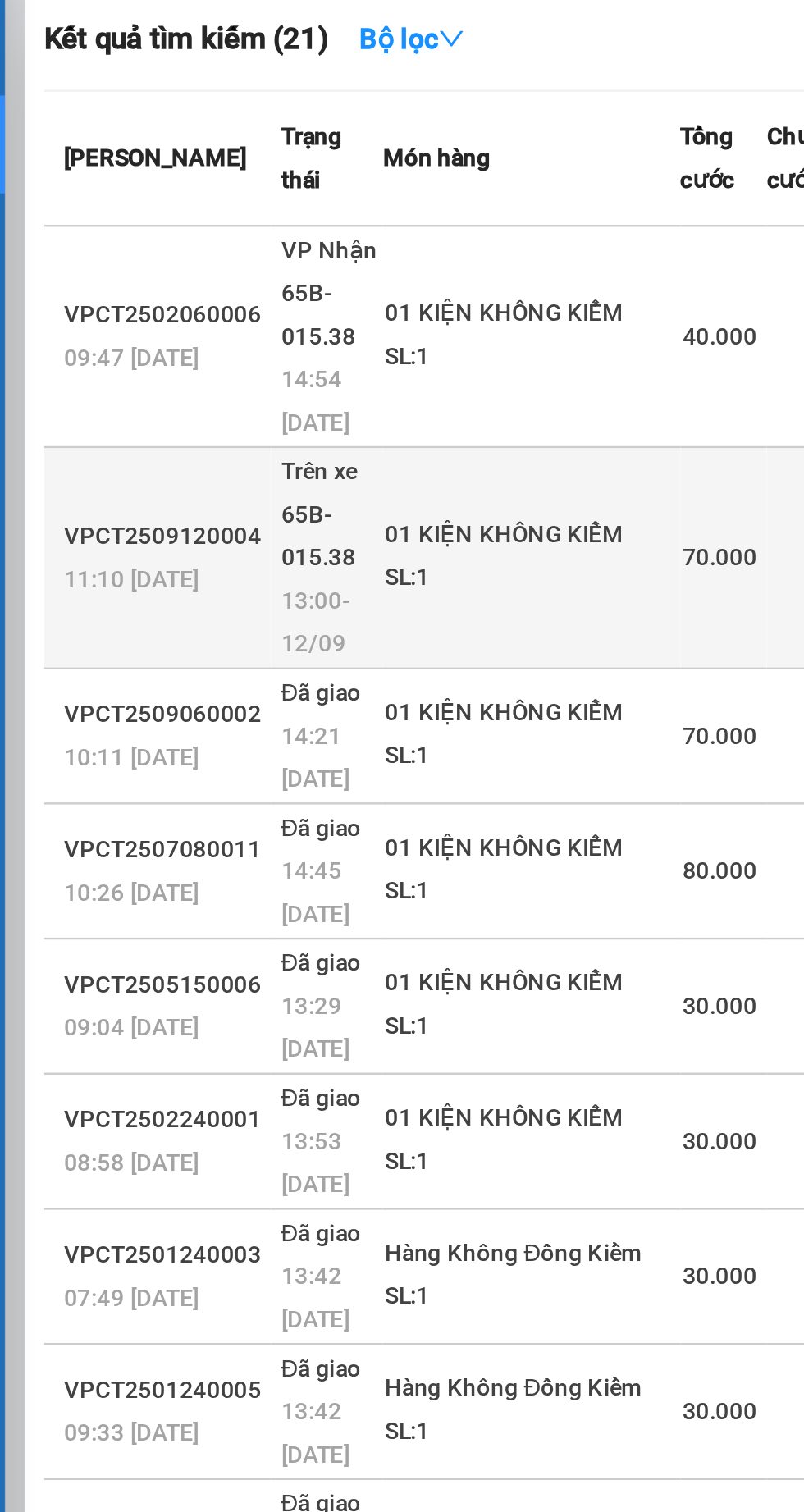
type input "0903664917"
click at [118, 291] on span "11:10 [DATE]" at bounding box center [102, 297] width 57 height 12
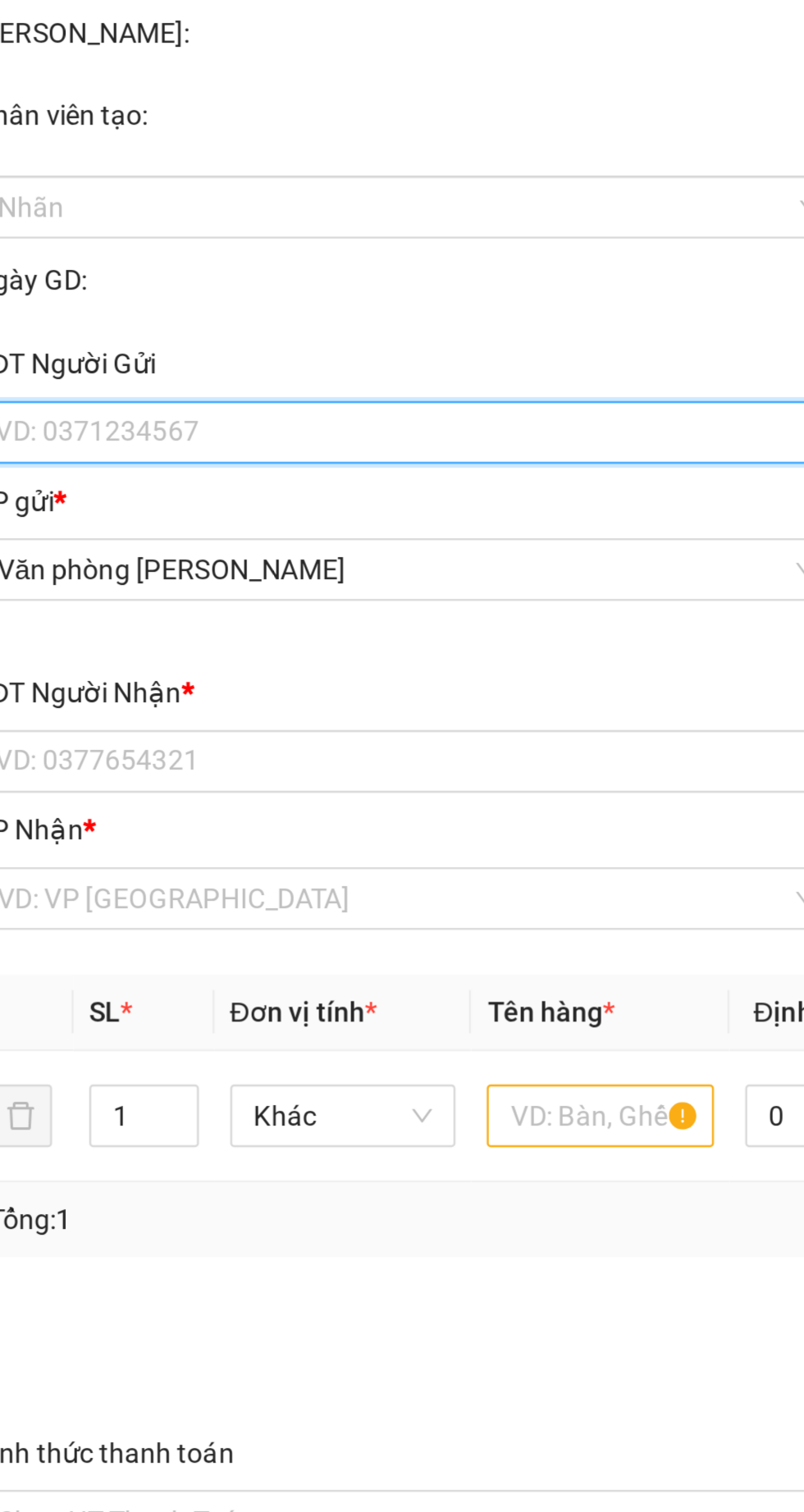
type input "0377220553"
type input "[PERSON_NAME]"
type input "0903664917"
type input "[PERSON_NAME]"
type input "70.000"
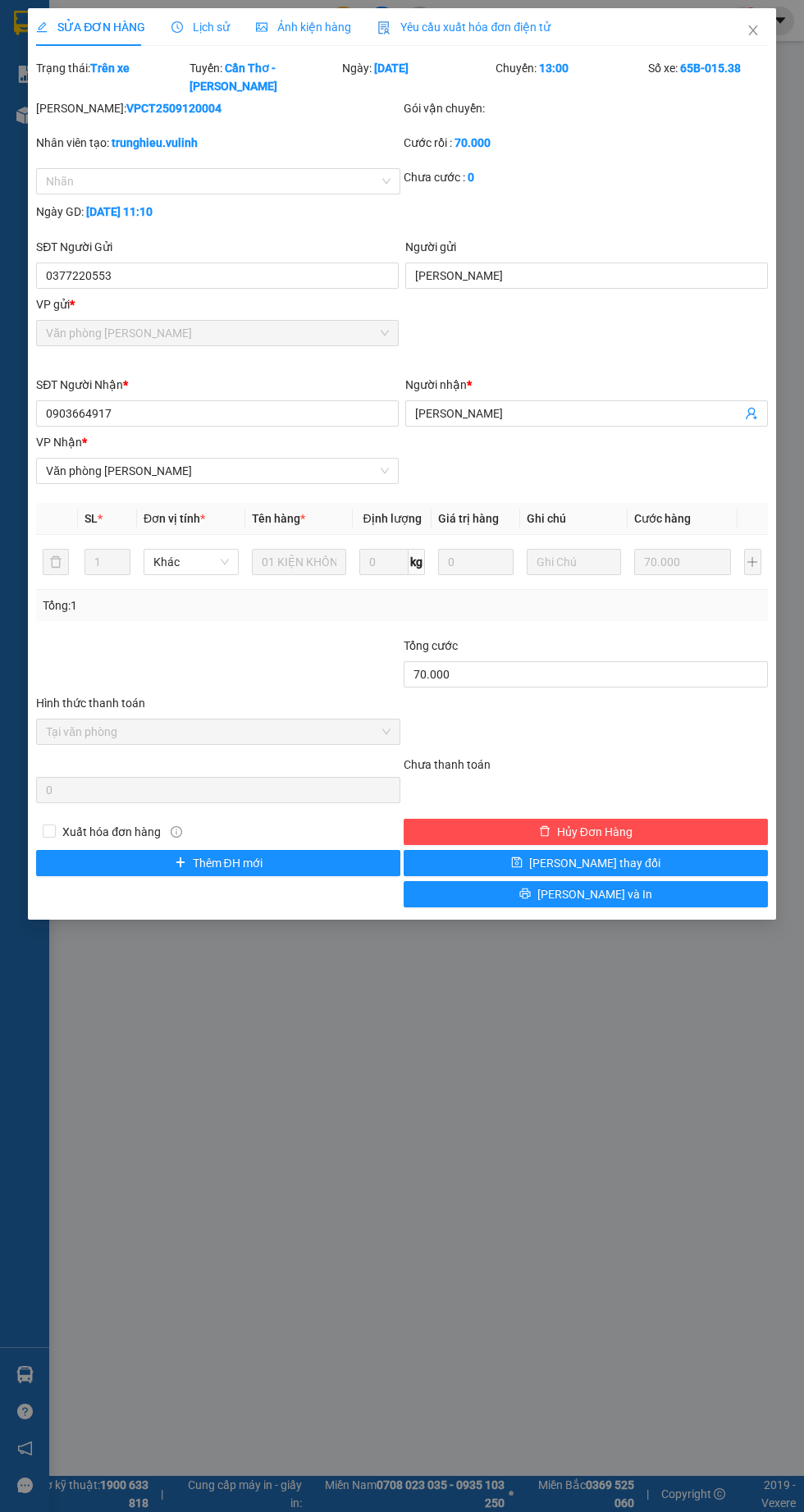
click at [195, 26] on span "Lịch sử" at bounding box center [201, 27] width 59 height 13
